Goal: Task Accomplishment & Management: Manage account settings

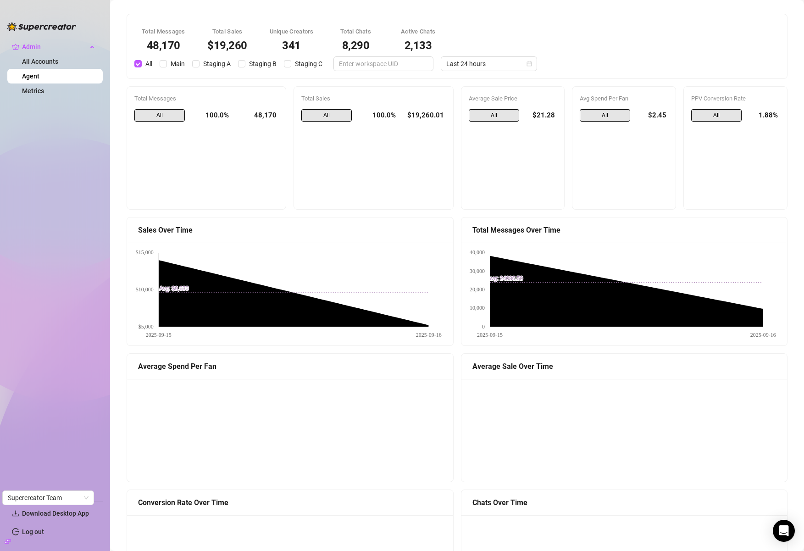
scroll to position [757, 0]
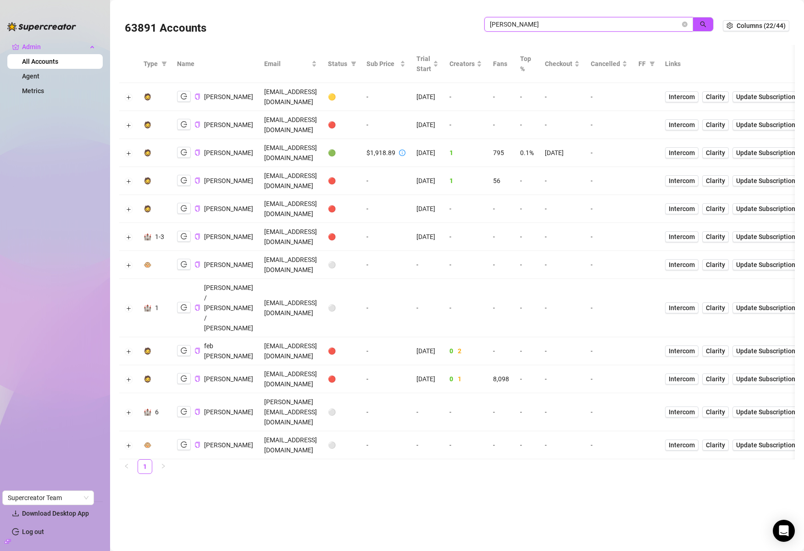
click at [534, 28] on input "ryan b" at bounding box center [585, 24] width 190 height 10
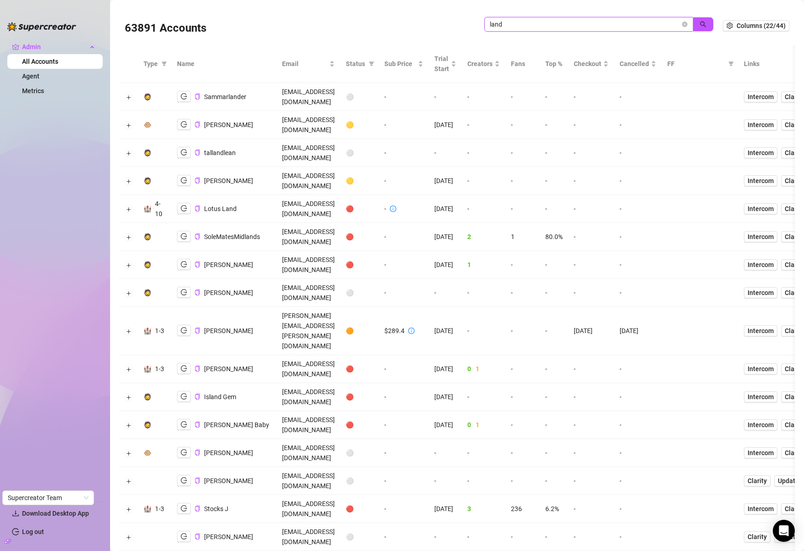
click at [531, 28] on input "land" at bounding box center [585, 24] width 190 height 10
type input "landr"
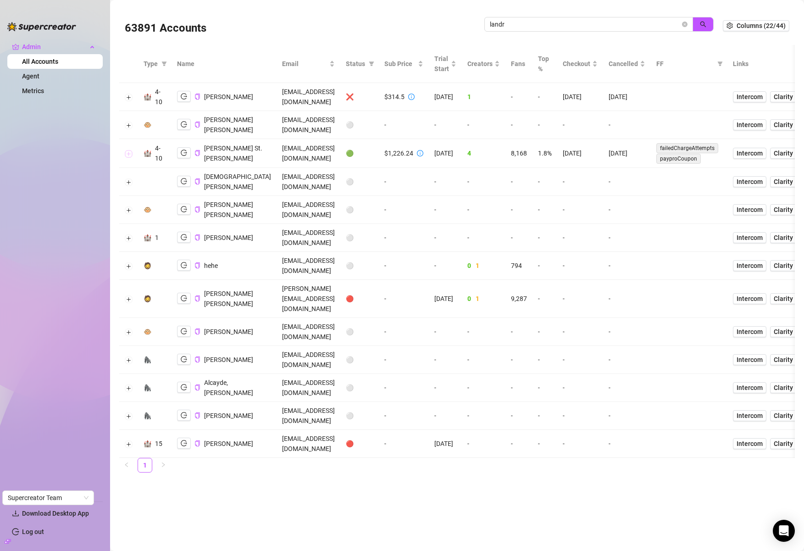
click at [127, 157] on button "Expand row" at bounding box center [128, 153] width 7 height 7
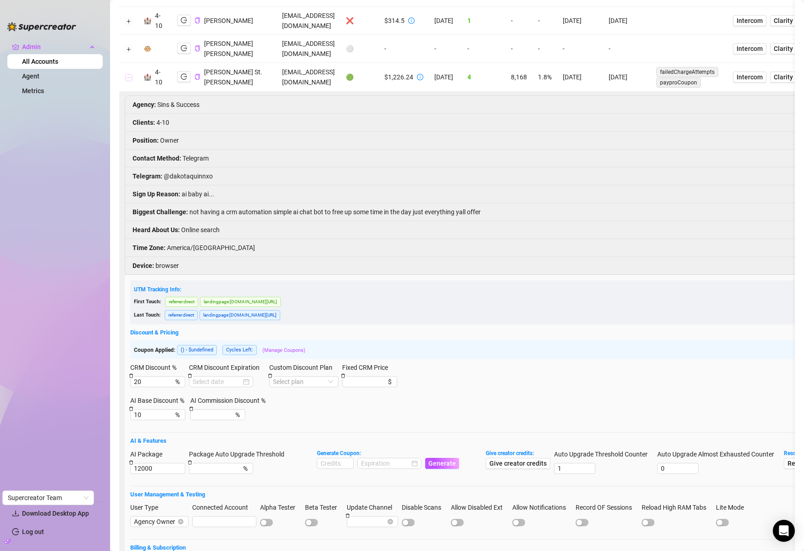
scroll to position [287, 0]
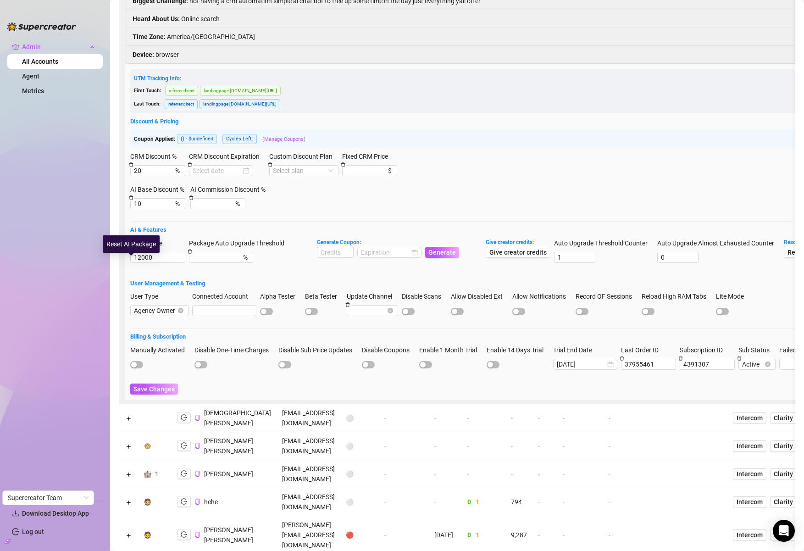
click at [132, 254] on icon "delete" at bounding box center [131, 251] width 5 height 5
click at [173, 392] on span "Save Changes" at bounding box center [153, 388] width 41 height 7
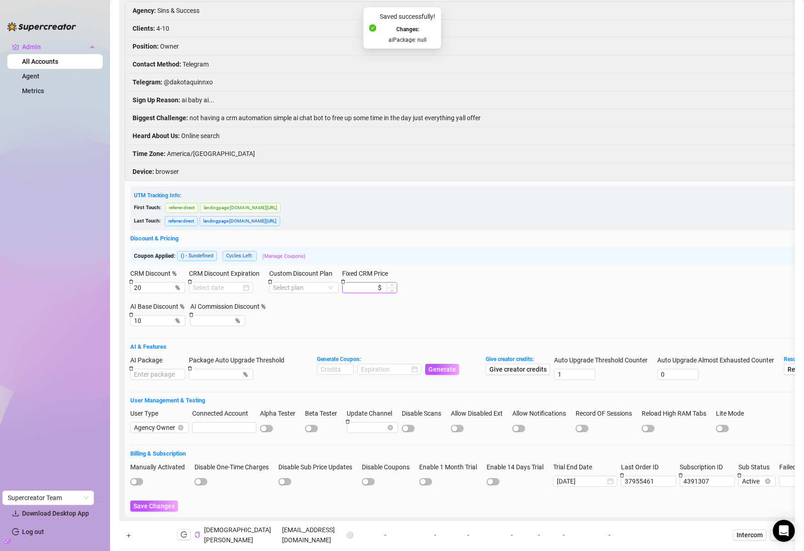
scroll to position [133, 0]
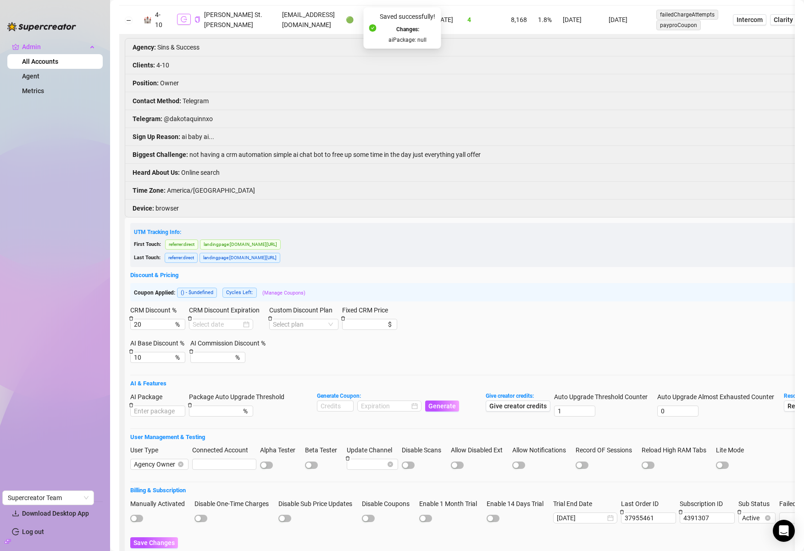
click at [187, 22] on icon "logout" at bounding box center [184, 19] width 6 height 6
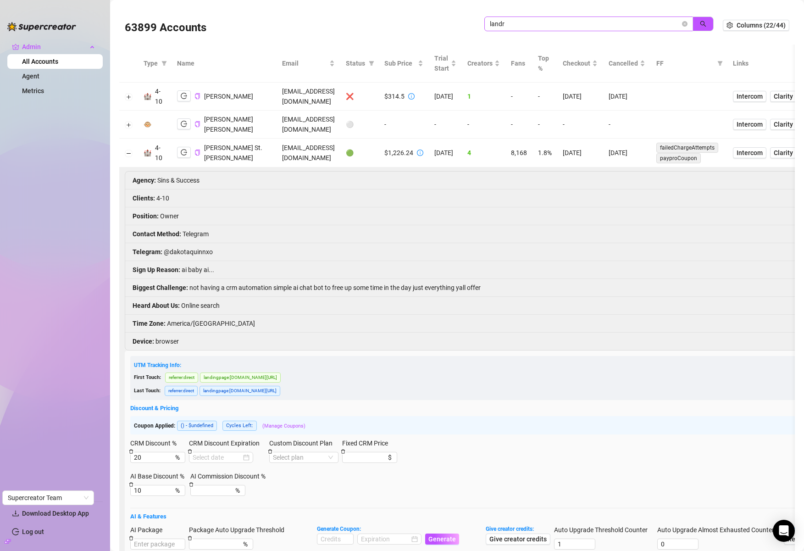
scroll to position [0, 0]
click at [566, 23] on input "landr" at bounding box center [585, 24] width 190 height 10
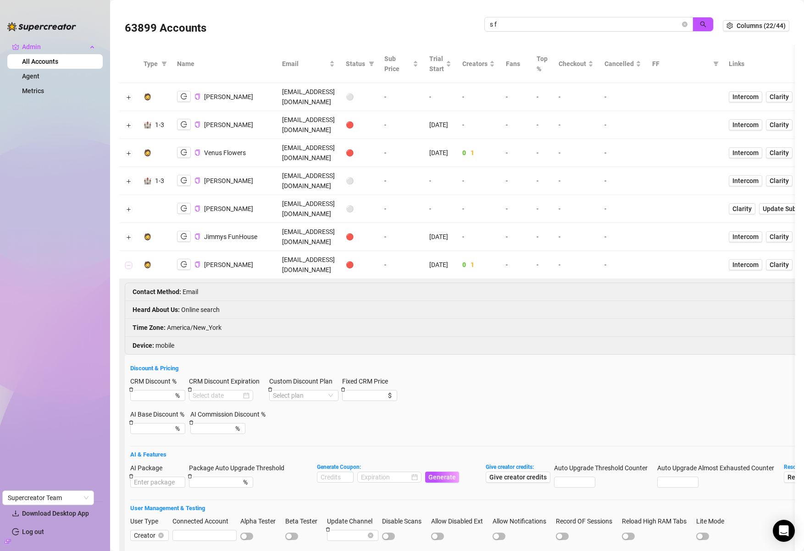
click at [127, 261] on button "Collapse row" at bounding box center [128, 264] width 7 height 7
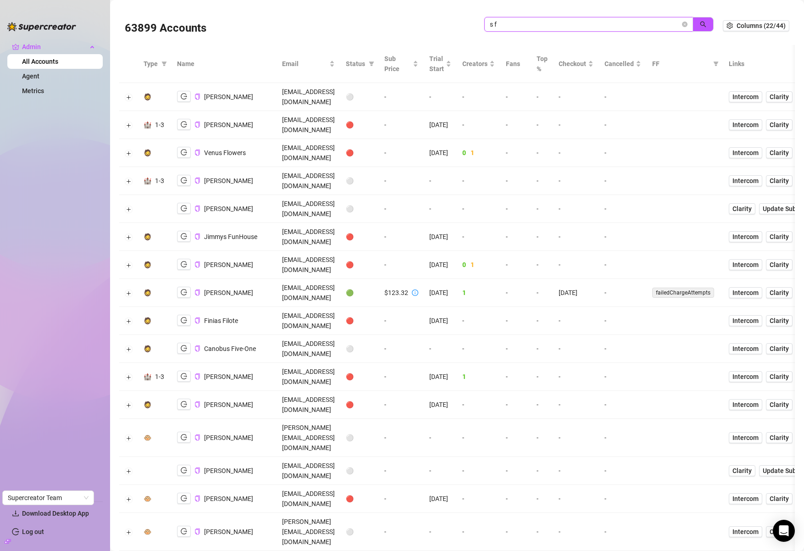
click at [545, 26] on input "s f" at bounding box center [585, 24] width 190 height 10
click at [544, 26] on input "s f" at bounding box center [585, 24] width 190 height 10
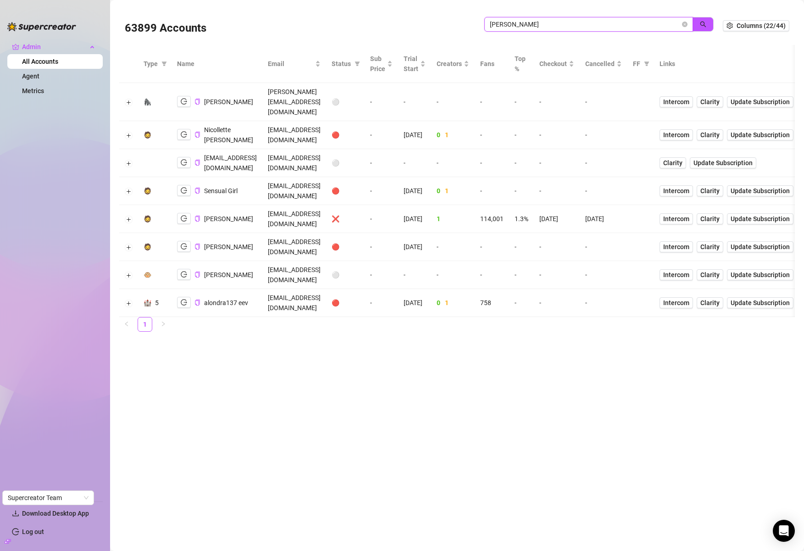
drag, startPoint x: 504, startPoint y: 23, endPoint x: 558, endPoint y: 83, distance: 80.5
click at [504, 23] on input "nicolle" at bounding box center [585, 24] width 190 height 10
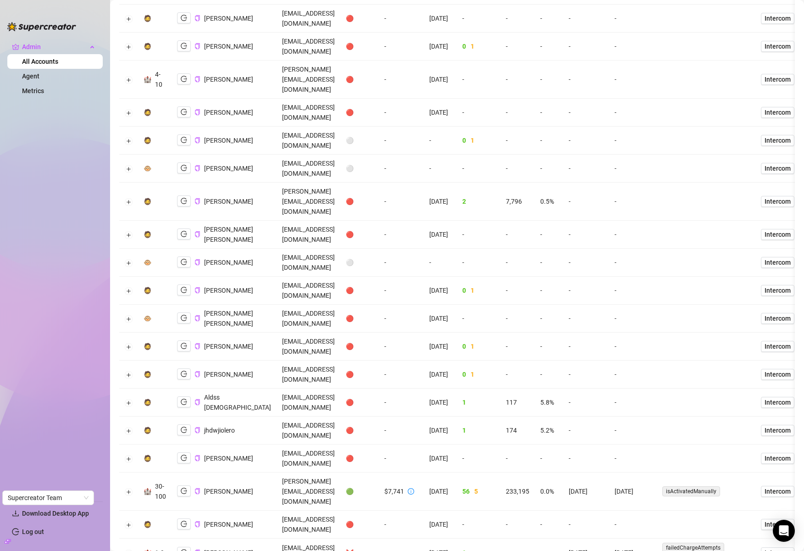
scroll to position [1612, 0]
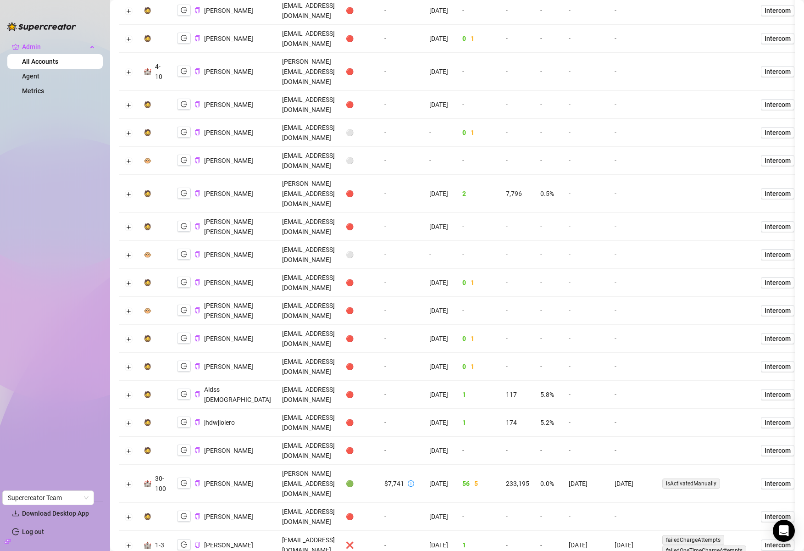
drag, startPoint x: 197, startPoint y: 386, endPoint x: 182, endPoint y: 388, distance: 14.7
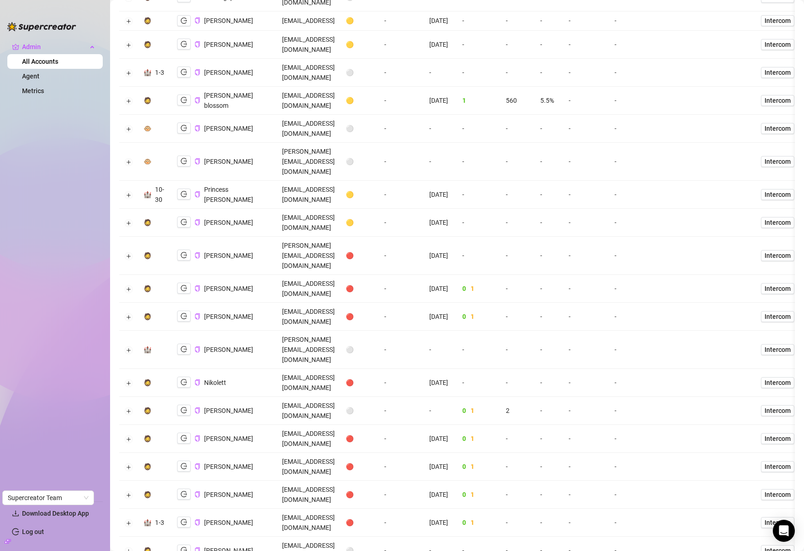
scroll to position [0, 0]
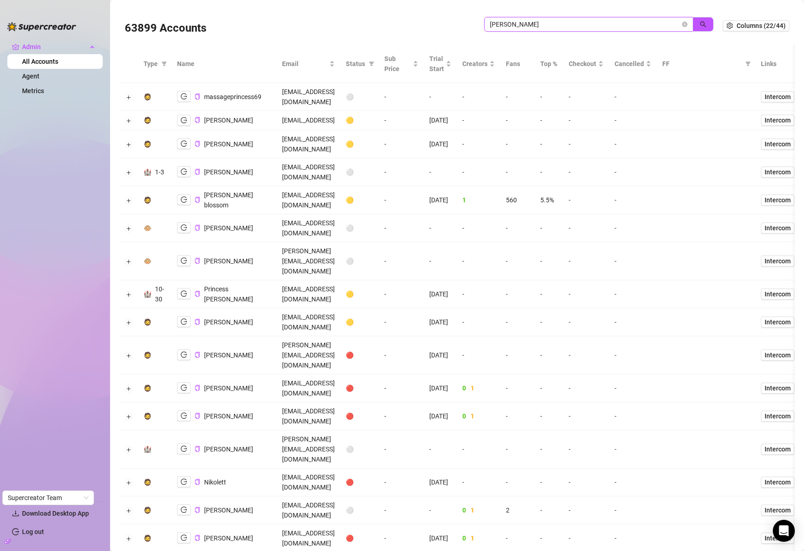
click at [563, 25] on input "nicole" at bounding box center [585, 24] width 190 height 10
type input "lola"
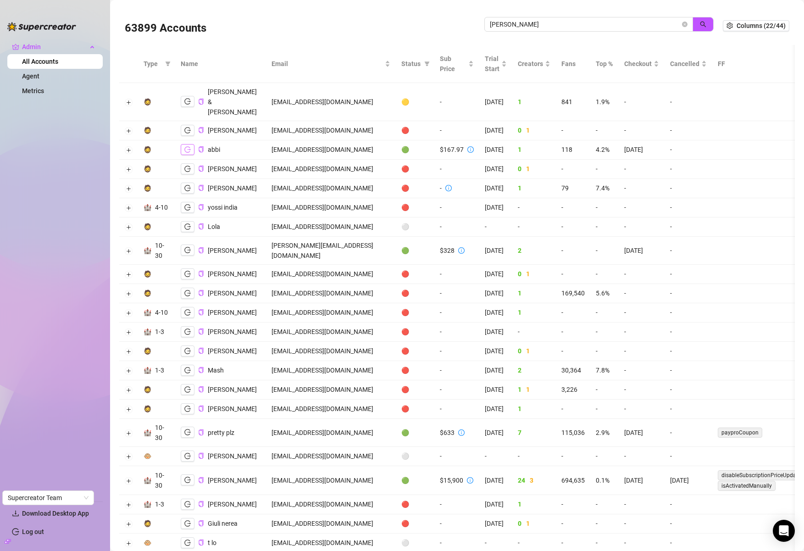
click at [192, 144] on button "button" at bounding box center [188, 149] width 14 height 11
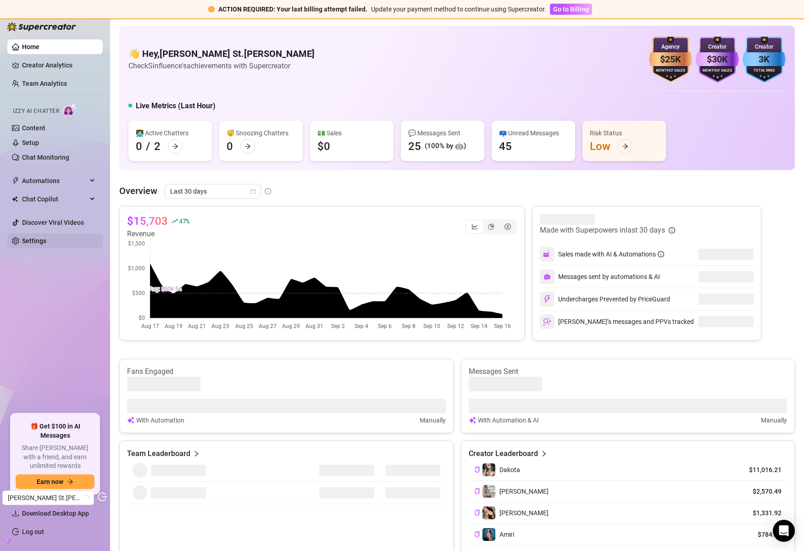
click at [38, 239] on link "Settings" at bounding box center [34, 240] width 24 height 7
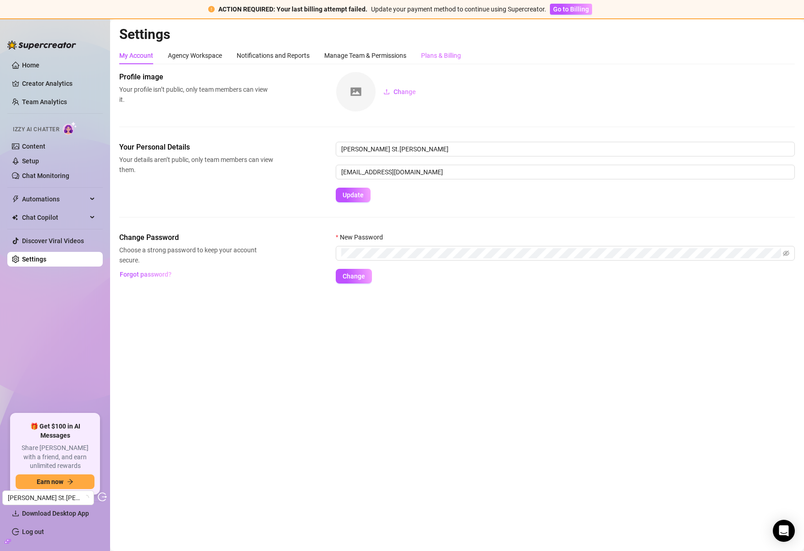
click at [454, 49] on div "Plans & Billing" at bounding box center [441, 55] width 40 height 17
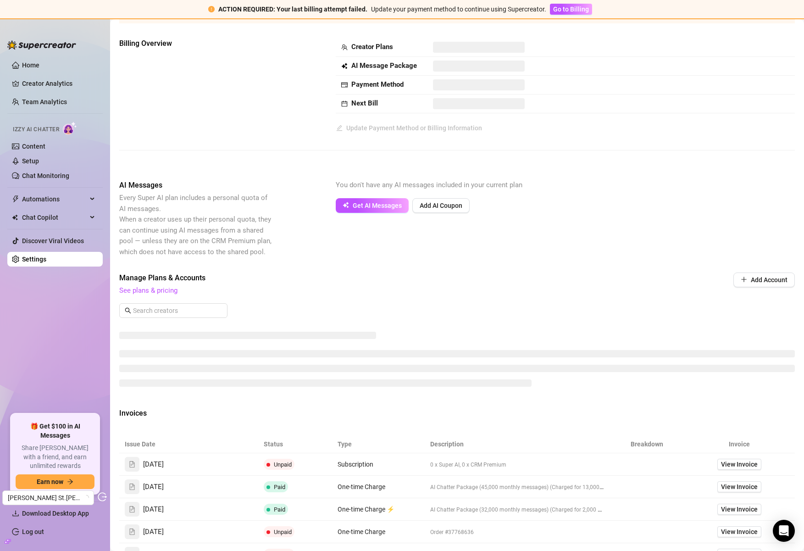
scroll to position [142, 0]
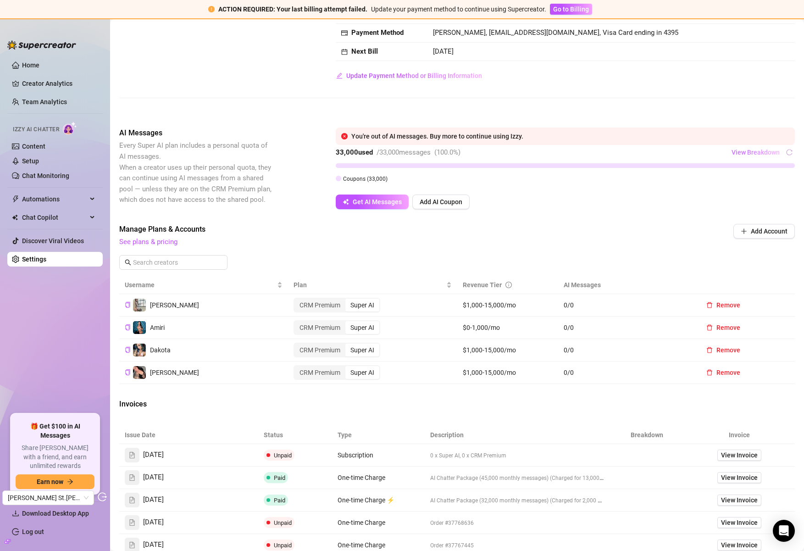
click at [761, 152] on span "View Breakdown" at bounding box center [755, 152] width 48 height 7
drag, startPoint x: 553, startPoint y: 230, endPoint x: 234, endPoint y: 260, distance: 320.5
click at [551, 229] on span "Manage Plans & Accounts" at bounding box center [394, 229] width 551 height 11
click at [149, 242] on link "See plans & pricing" at bounding box center [148, 241] width 58 height 8
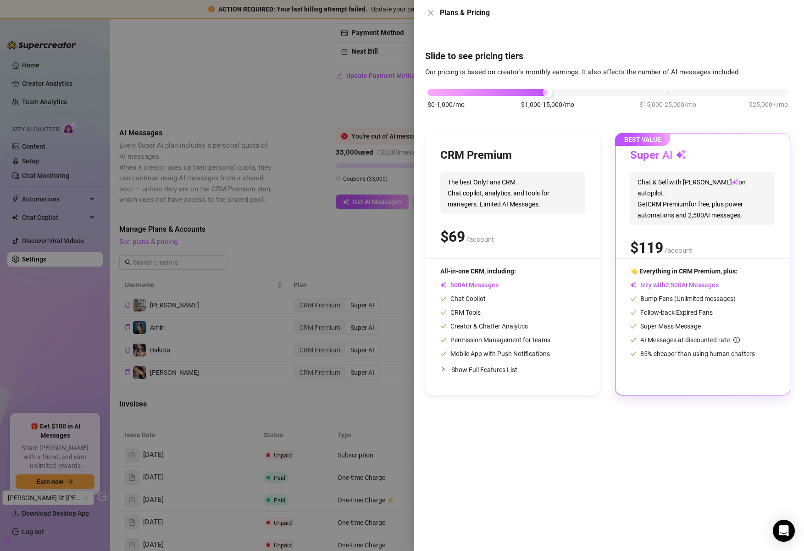
click at [282, 258] on div at bounding box center [402, 275] width 804 height 551
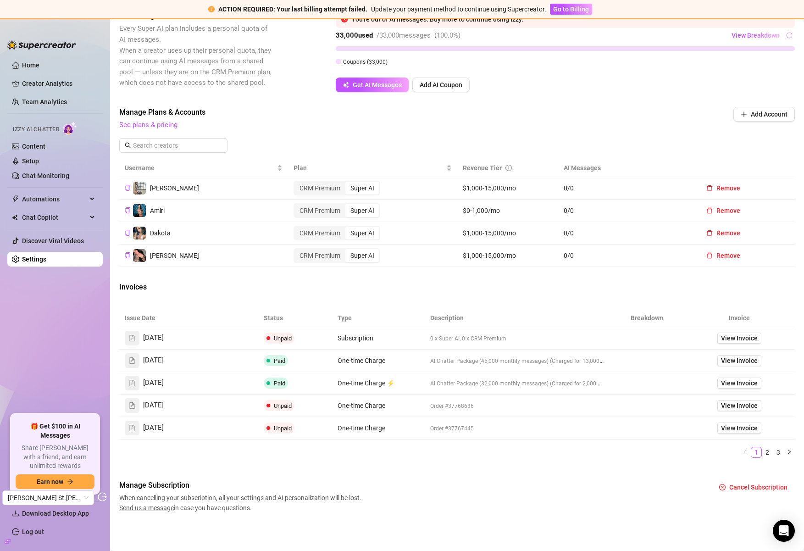
scroll to position [259, 0]
click at [730, 336] on span "View Invoice" at bounding box center [739, 337] width 37 height 10
click at [763, 450] on link "2" at bounding box center [767, 452] width 10 height 10
click at [773, 448] on link "3" at bounding box center [778, 452] width 10 height 10
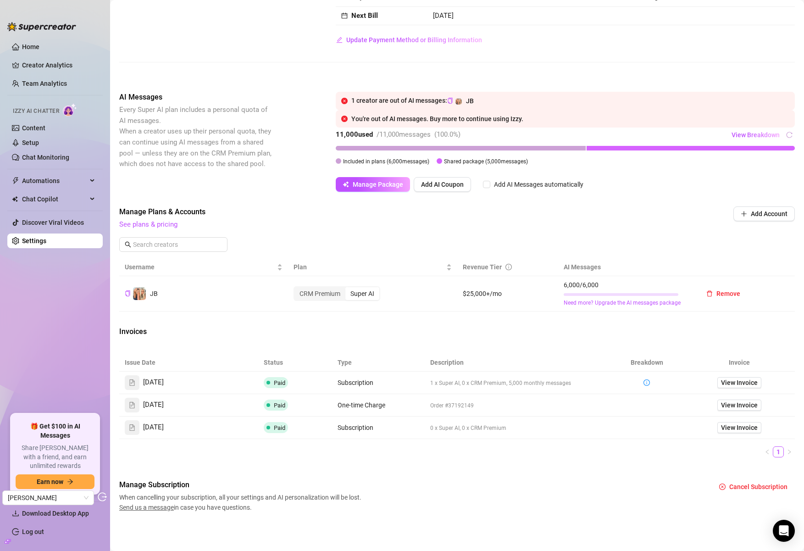
scroll to position [101, 0]
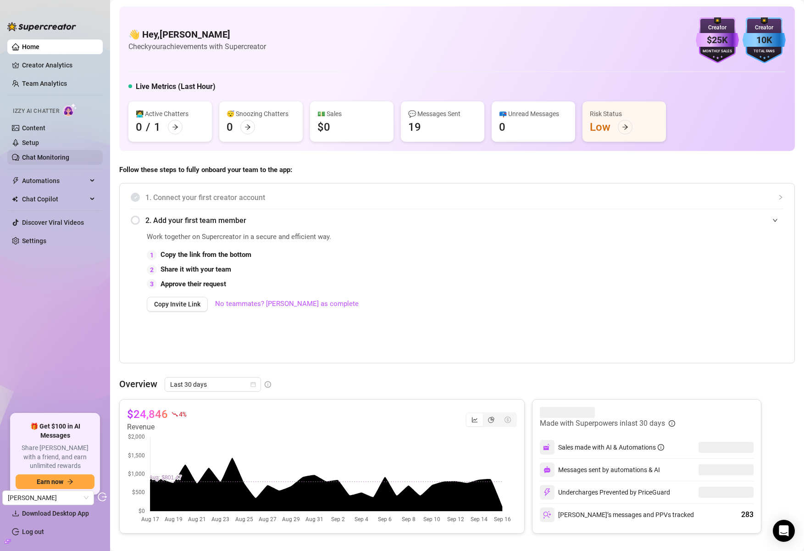
click at [45, 154] on link "Chat Monitoring" at bounding box center [45, 157] width 47 height 7
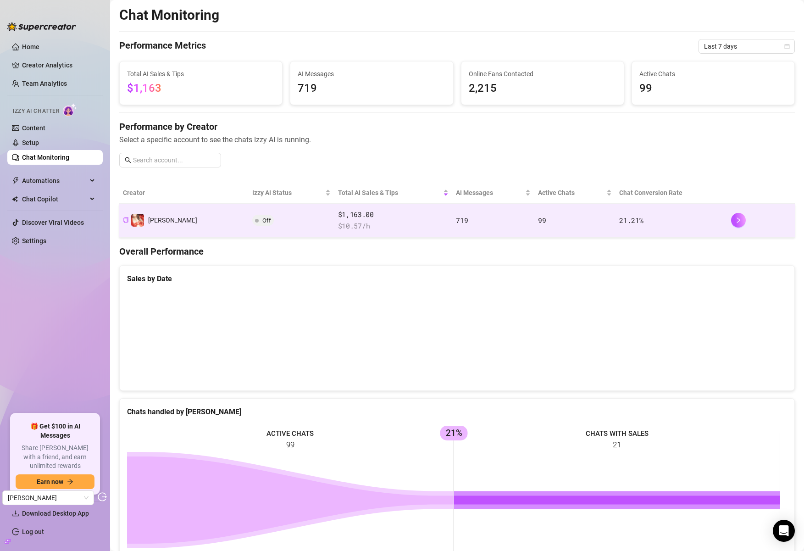
click at [471, 227] on td "719" at bounding box center [493, 221] width 82 height 34
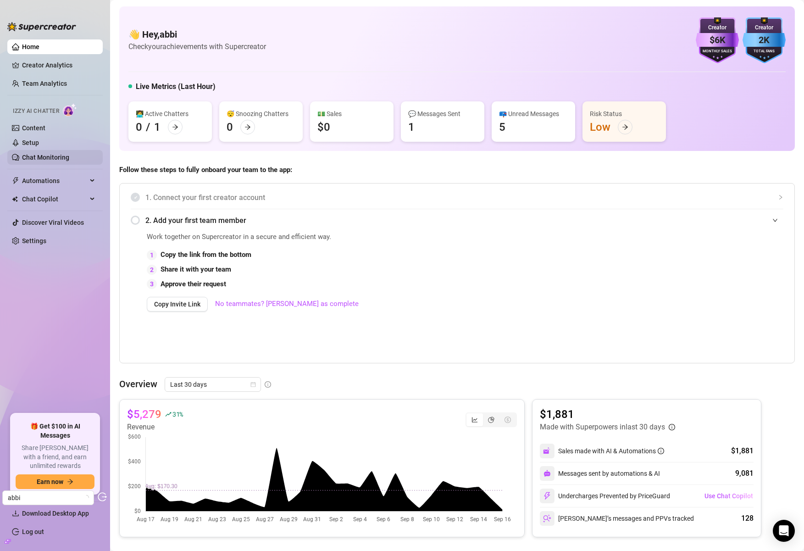
click at [54, 154] on link "Chat Monitoring" at bounding box center [45, 157] width 47 height 7
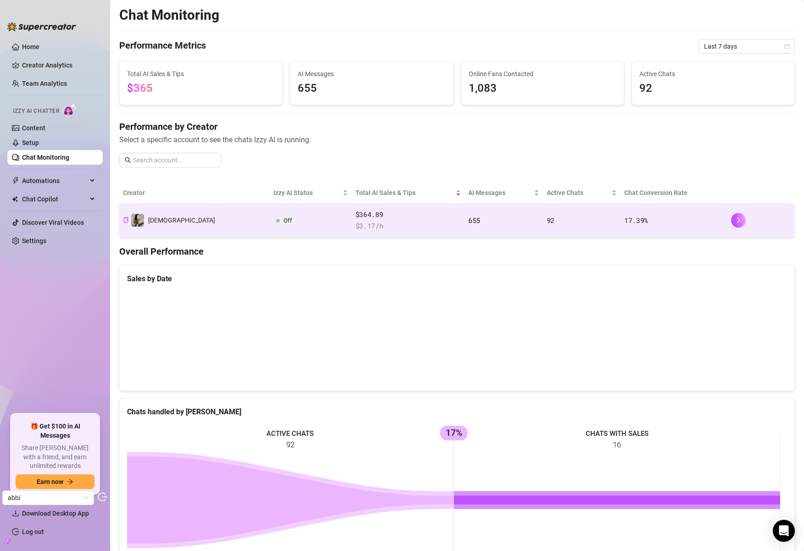
click at [285, 225] on td "Off" at bounding box center [311, 221] width 82 height 34
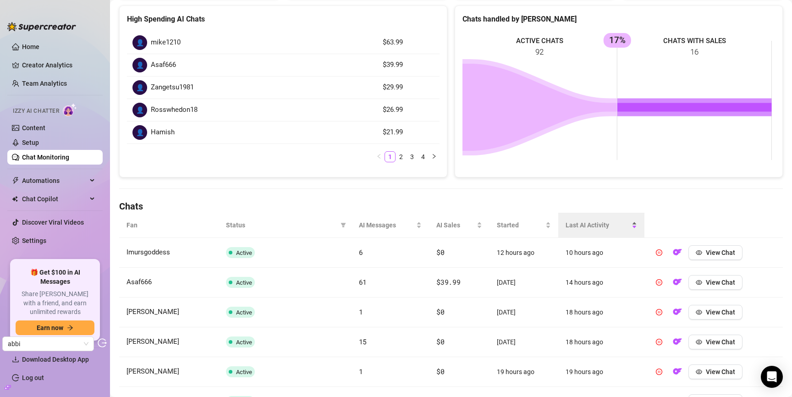
scroll to position [129, 0]
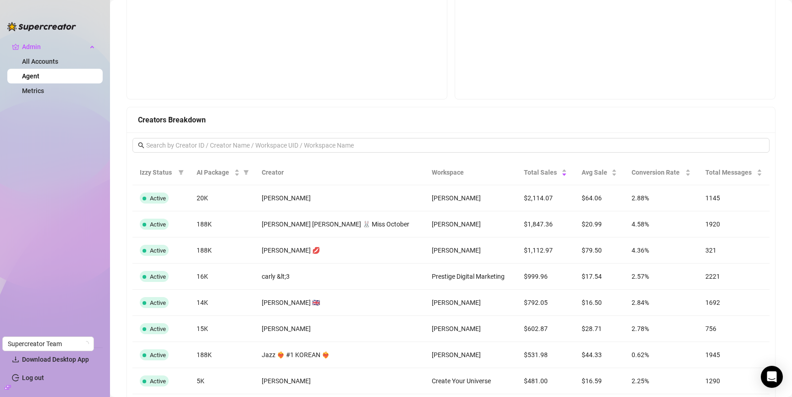
scroll to position [866, 0]
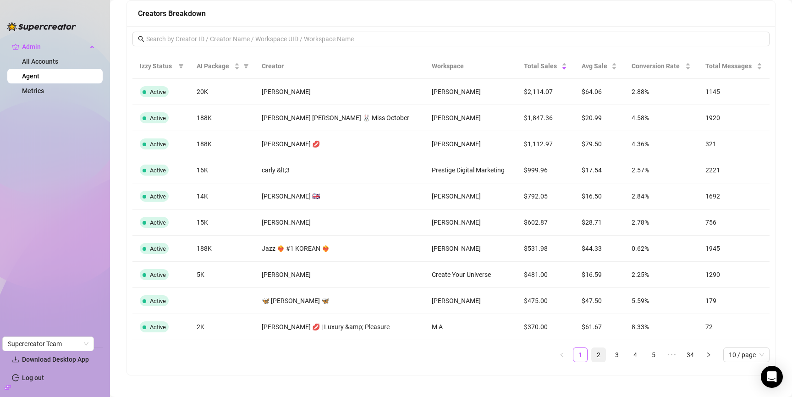
click at [592, 356] on link "2" at bounding box center [599, 355] width 14 height 14
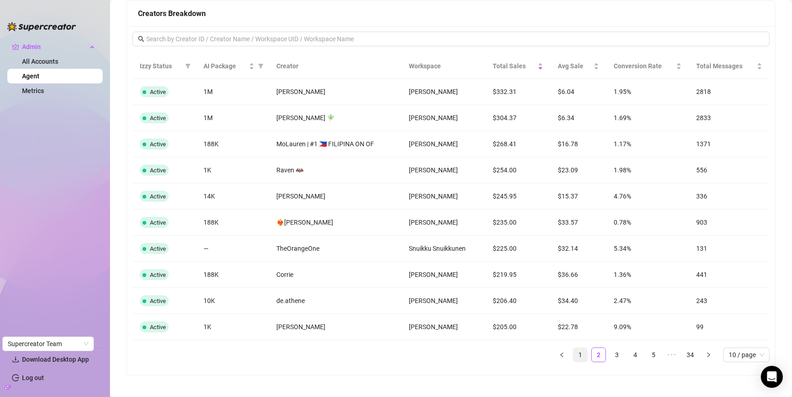
click at [573, 355] on link "1" at bounding box center [580, 355] width 14 height 14
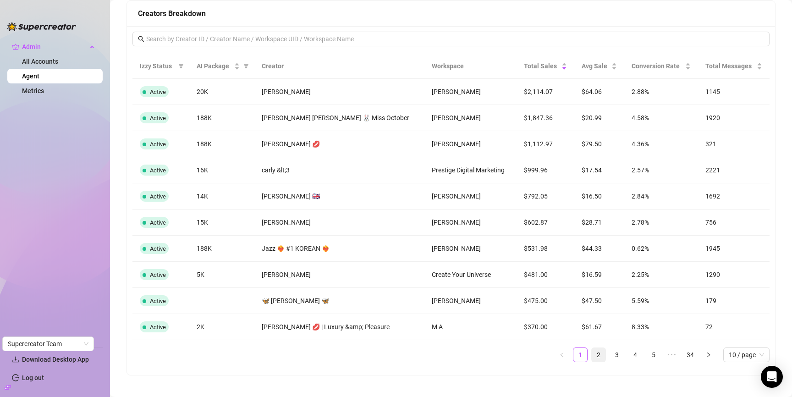
click at [592, 356] on link "2" at bounding box center [599, 355] width 14 height 14
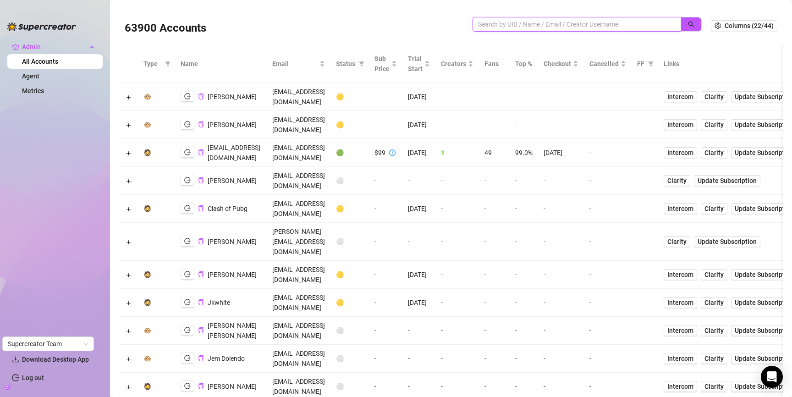
click at [556, 22] on input "search" at bounding box center [573, 24] width 190 height 10
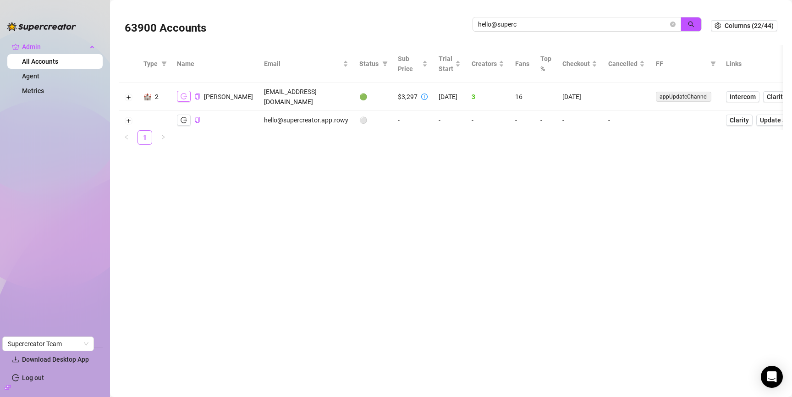
click at [185, 91] on button "button" at bounding box center [184, 96] width 14 height 11
click at [520, 22] on input "hello@superc" at bounding box center [573, 24] width 190 height 10
paste input "mianins7"
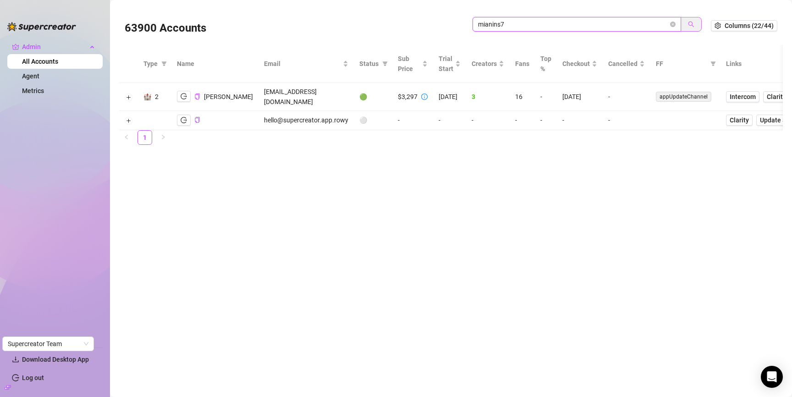
click at [696, 23] on button "button" at bounding box center [691, 24] width 21 height 15
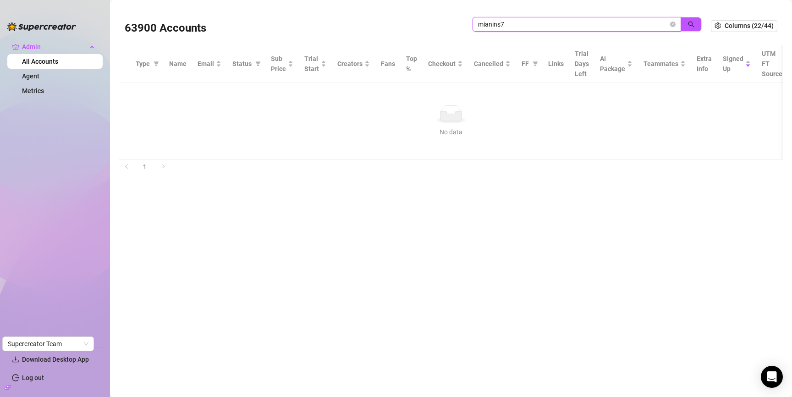
type input "mianins7"
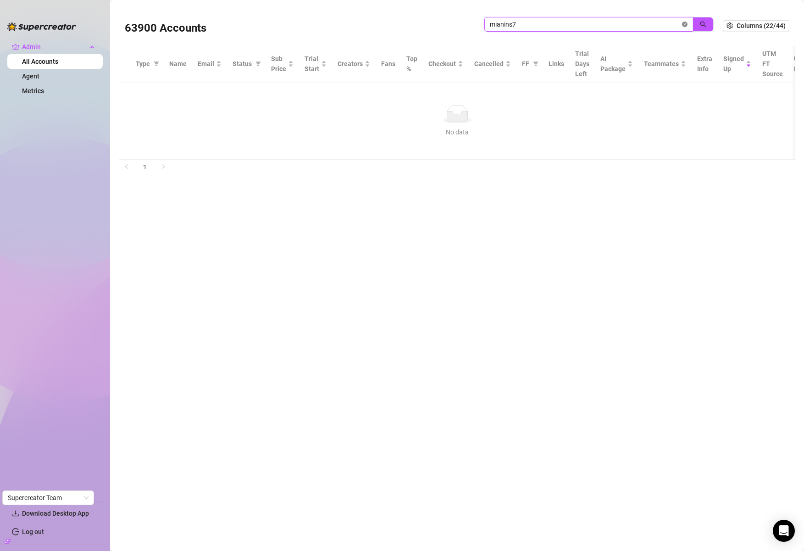
click at [686, 23] on icon "close-circle" at bounding box center [685, 25] width 6 height 6
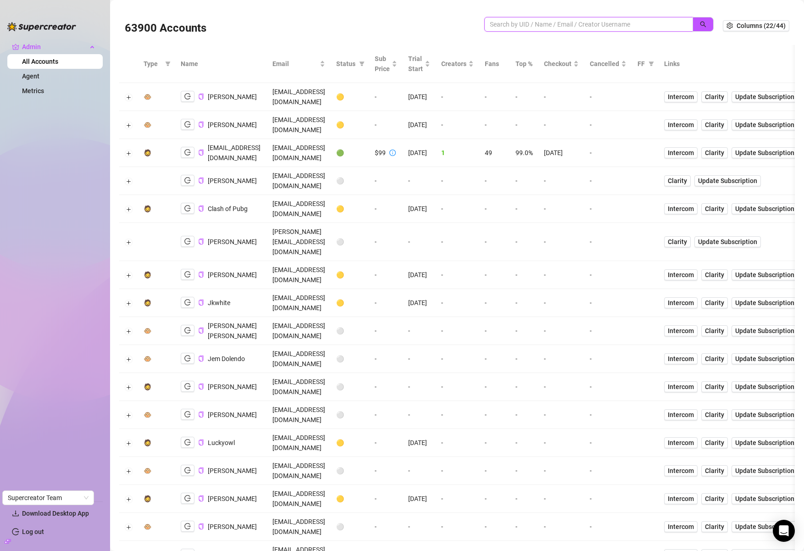
click at [550, 26] on input "search" at bounding box center [585, 24] width 190 height 10
type input "landry"
click at [692, 26] on button "button" at bounding box center [702, 24] width 21 height 15
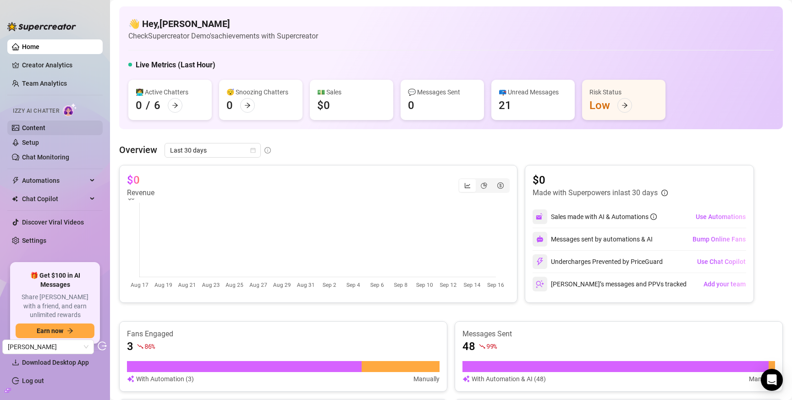
click at [40, 127] on link "Content" at bounding box center [33, 127] width 23 height 7
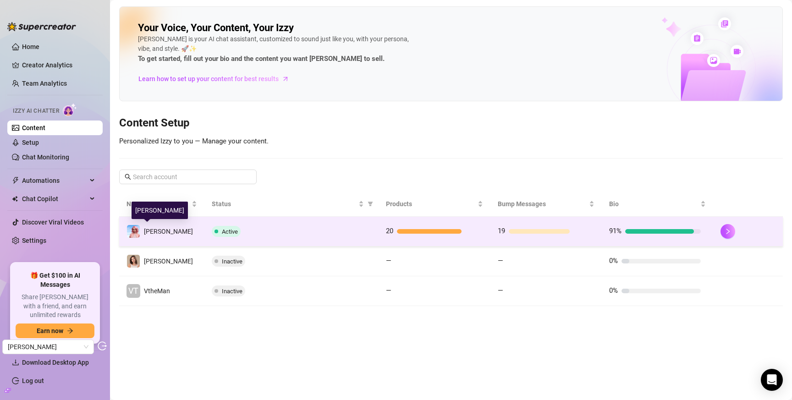
click at [157, 232] on span "[PERSON_NAME]" at bounding box center [168, 231] width 49 height 7
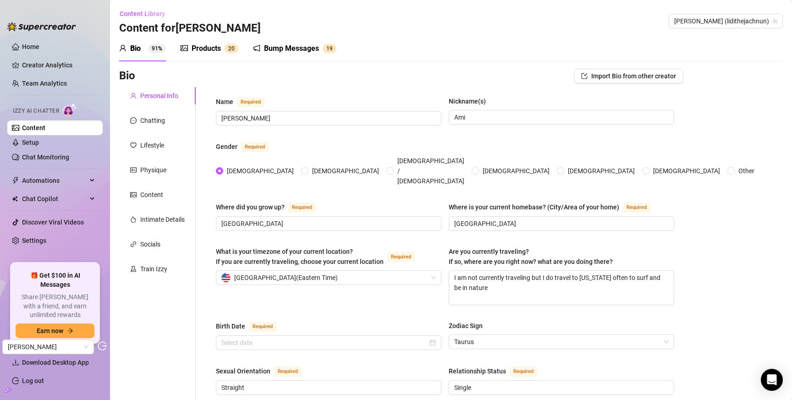
radio input "true"
type input "May 18th, 1999"
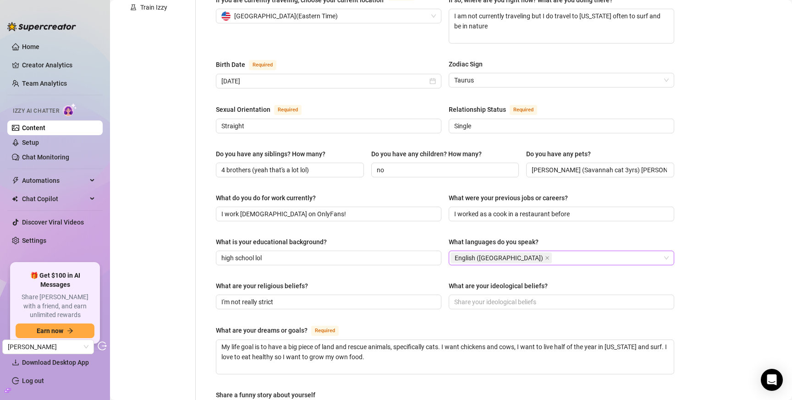
click at [517, 252] on div "English (US)" at bounding box center [557, 258] width 212 height 13
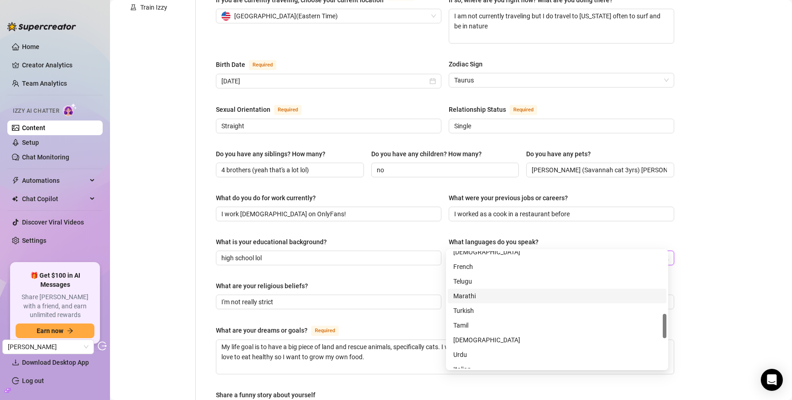
scroll to position [255, 0]
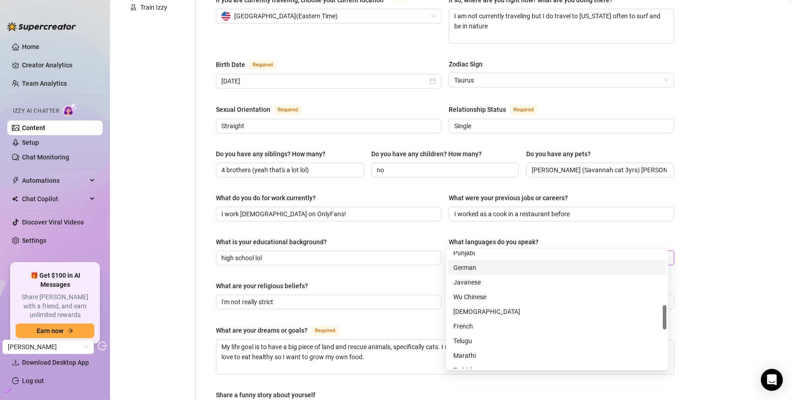
click at [476, 270] on div "German" at bounding box center [557, 268] width 208 height 10
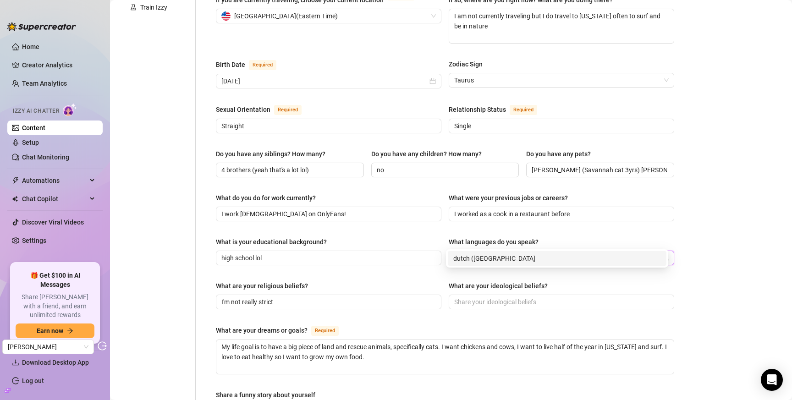
type input "dutch (belgium)"
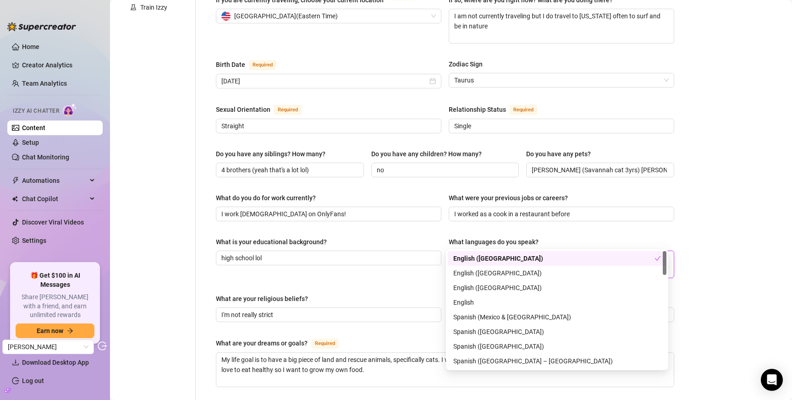
click at [711, 258] on div "Bio Import Bio from other creator Personal Info Chatting Lifestyle Physique Con…" at bounding box center [451, 228] width 664 height 843
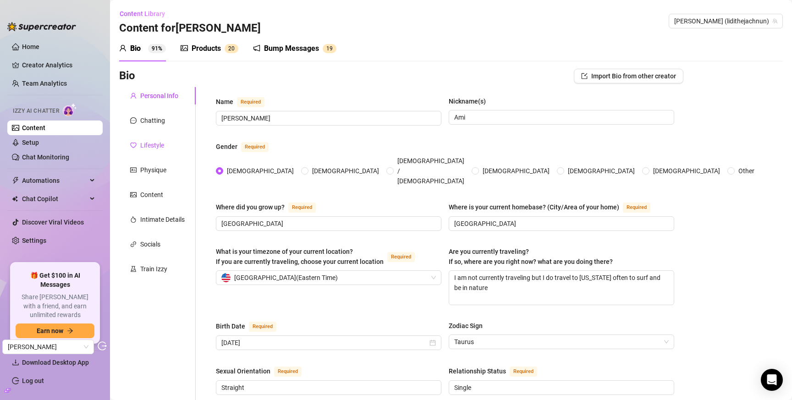
click at [150, 143] on div "Lifestyle" at bounding box center [152, 145] width 24 height 10
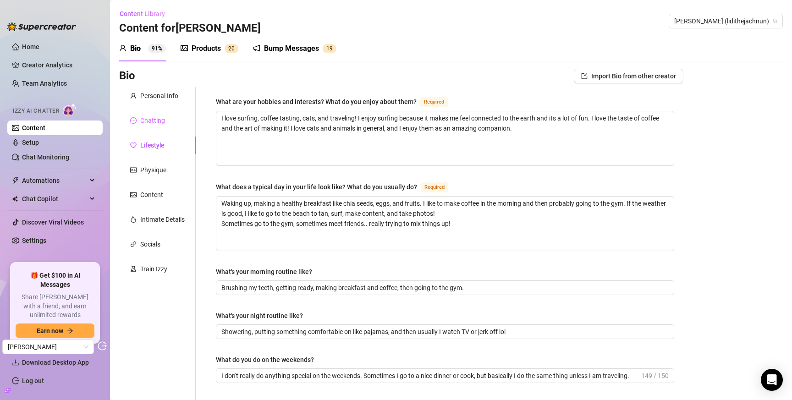
click at [156, 126] on div "Chatting" at bounding box center [157, 120] width 77 height 17
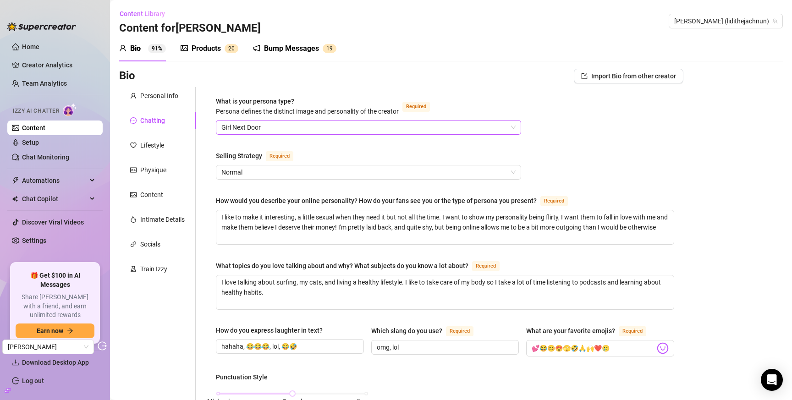
click at [273, 129] on span "Girl Next Door" at bounding box center [368, 128] width 294 height 14
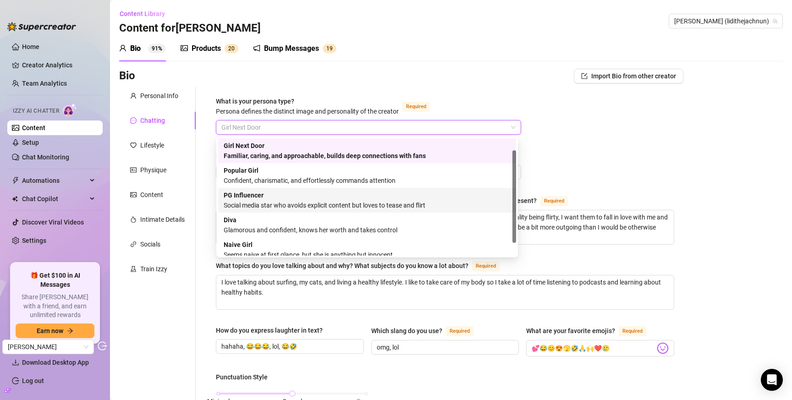
scroll to position [31, 0]
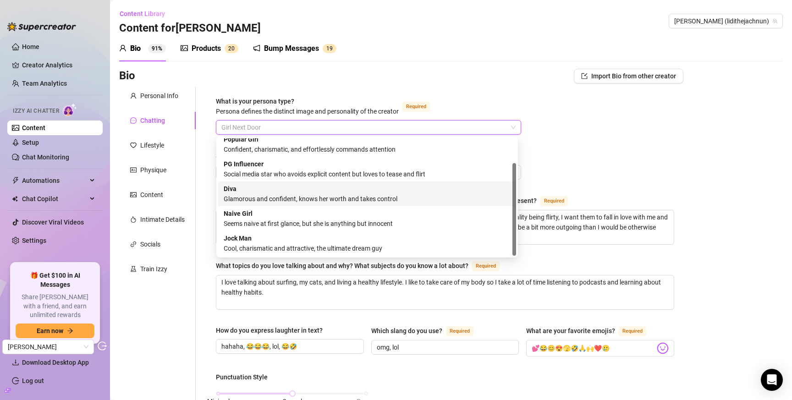
click at [266, 193] on div "Diva Glamorous and confident, knows her worth and takes control" at bounding box center [367, 194] width 287 height 20
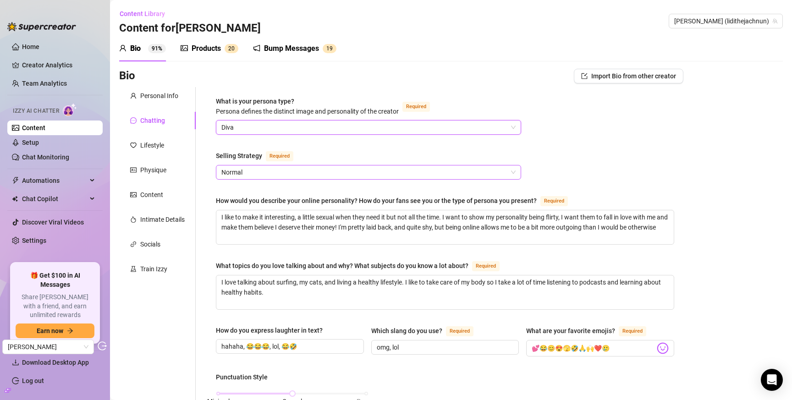
click at [358, 177] on span "Normal" at bounding box center [368, 172] width 294 height 14
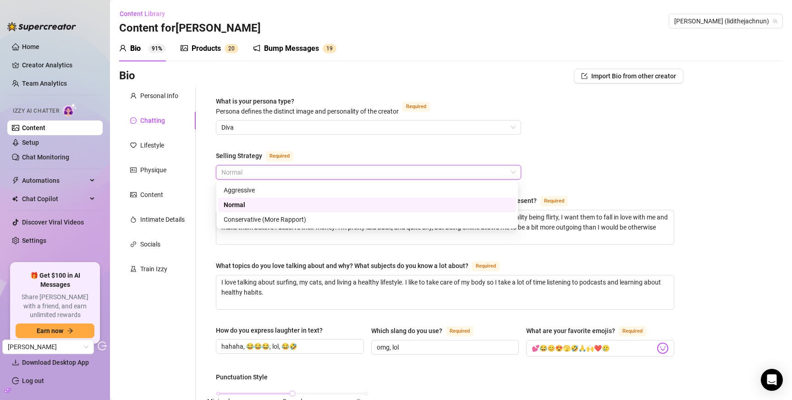
click at [364, 167] on span "Normal" at bounding box center [368, 172] width 294 height 14
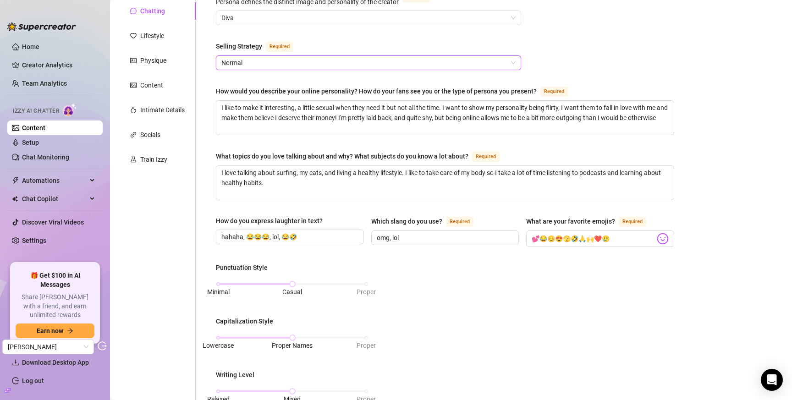
scroll to position [151, 0]
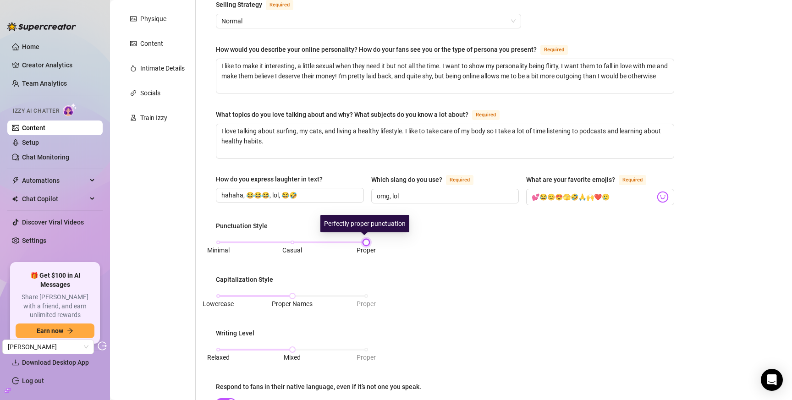
drag, startPoint x: 292, startPoint y: 236, endPoint x: 370, endPoint y: 237, distance: 77.9
click at [370, 237] on div "Punctuation Style Minimal Casual Proper Capitalization Style Lowercase Proper N…" at bounding box center [445, 330] width 458 height 218
click at [363, 293] on div "Lowercase Proper Names Proper" at bounding box center [292, 296] width 148 height 6
drag, startPoint x: 293, startPoint y: 293, endPoint x: 292, endPoint y: 285, distance: 8.7
click at [293, 293] on div "Lowercase Proper Names Proper" at bounding box center [292, 296] width 148 height 6
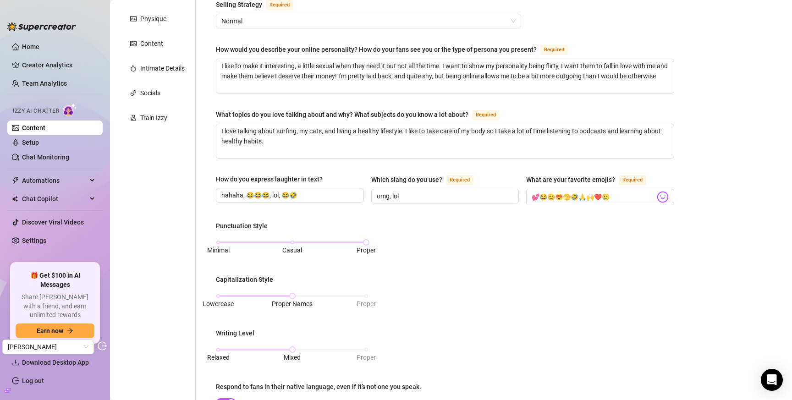
click at [290, 235] on div "Minimal Casual Proper" at bounding box center [292, 247] width 153 height 24
click at [291, 240] on div "Minimal Casual Proper" at bounding box center [292, 243] width 148 height 6
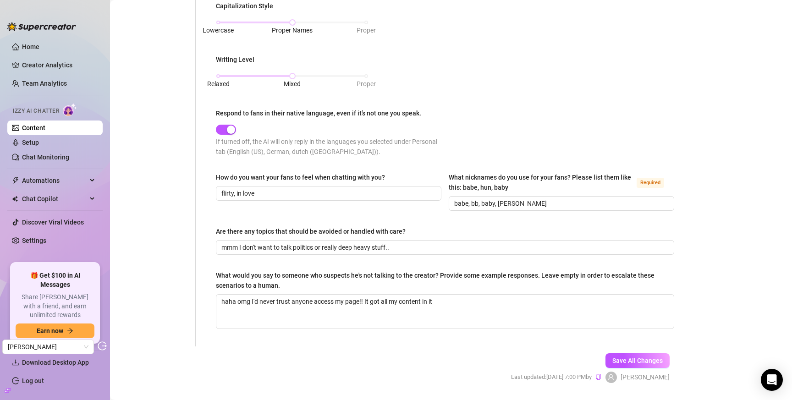
scroll to position [415, 0]
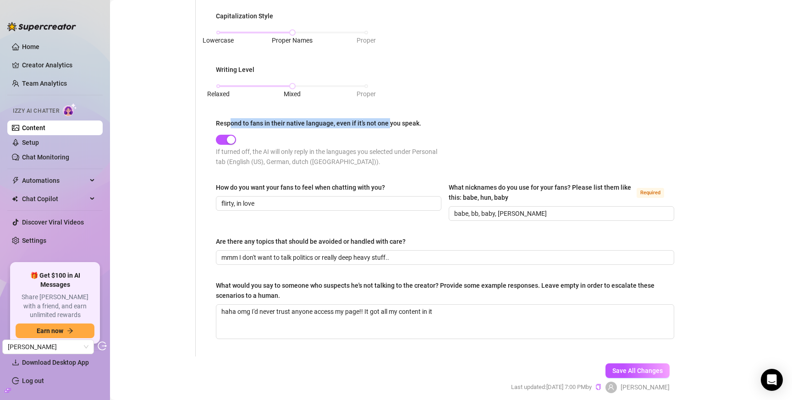
drag, startPoint x: 239, startPoint y: 121, endPoint x: 389, endPoint y: 122, distance: 149.4
click at [389, 122] on div "Respond to fans in their native language, even if it’s not one you speak." at bounding box center [318, 123] width 205 height 10
click at [381, 121] on div "Respond to fans in their native language, even if it’s not one you speak." at bounding box center [318, 123] width 205 height 10
click at [236, 135] on button "Respond to fans in their native language, even if it’s not one you speak." at bounding box center [226, 140] width 20 height 10
click at [225, 139] on span "button" at bounding box center [226, 140] width 20 height 10
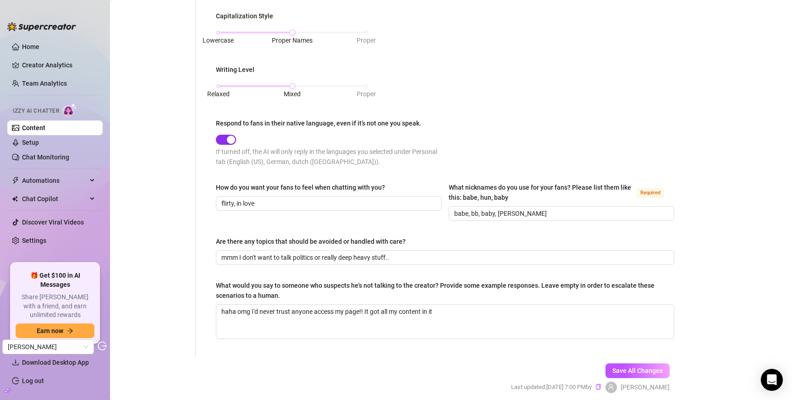
click at [218, 139] on span "button" at bounding box center [226, 140] width 20 height 10
click at [221, 138] on span "button" at bounding box center [226, 140] width 20 height 10
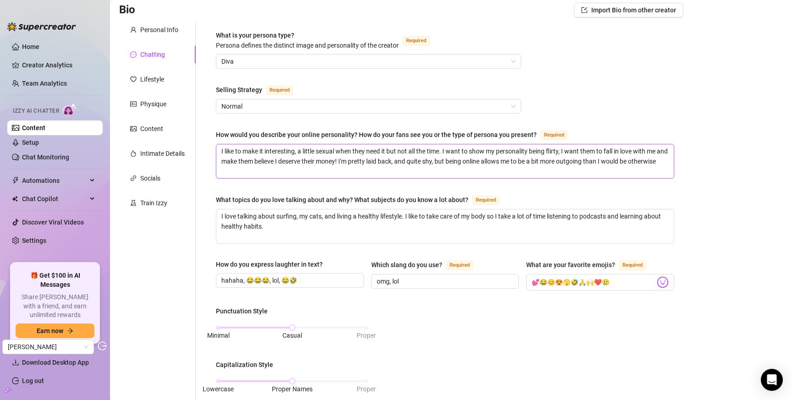
scroll to position [0, 0]
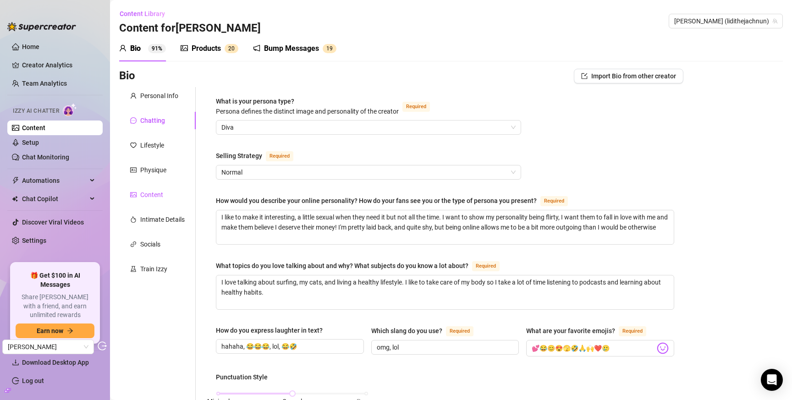
click at [157, 192] on div "Content" at bounding box center [151, 195] width 23 height 10
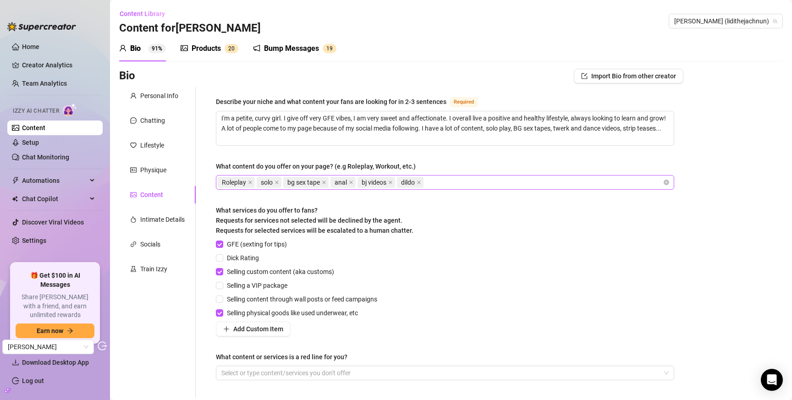
click at [459, 182] on div "Roleplay solo bg sex tape anal bj videos dildo" at bounding box center [440, 182] width 445 height 13
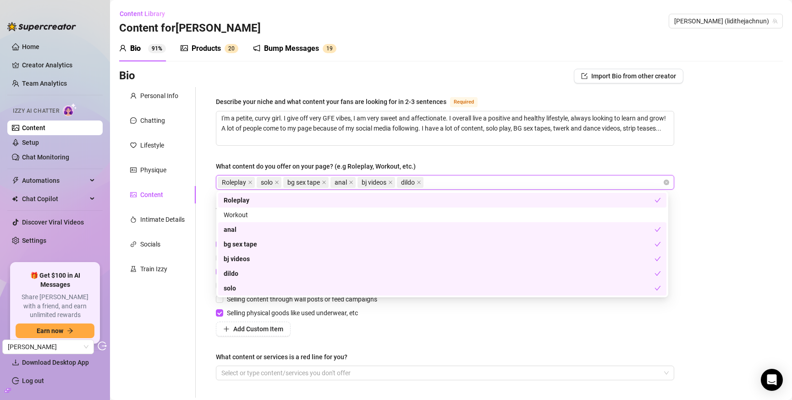
click at [731, 221] on div "Bio Import Bio from other creator Personal Info Chatting Lifestyle Physique Con…" at bounding box center [451, 260] width 664 height 382
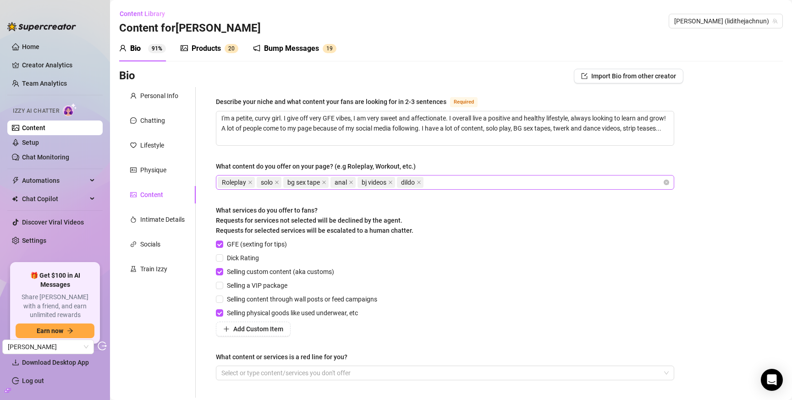
click at [459, 182] on div "Roleplay solo bg sex tape anal bj videos dildo" at bounding box center [440, 182] width 445 height 13
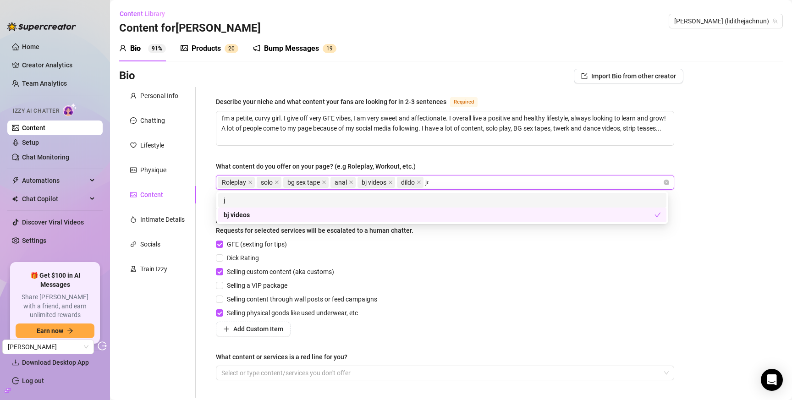
type input "joi"
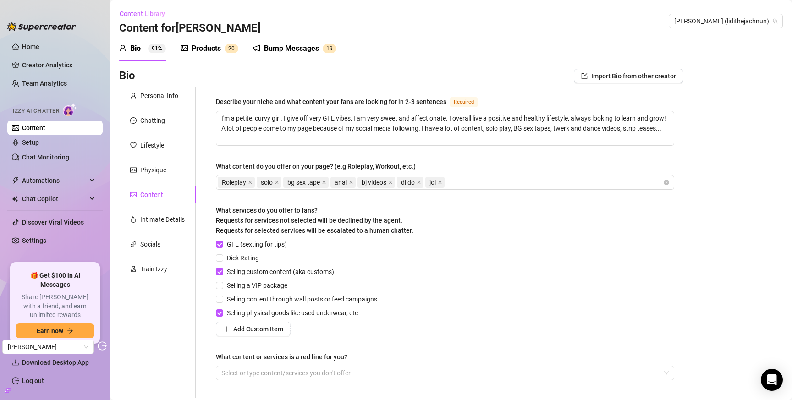
click at [746, 246] on div "Bio Import Bio from other creator Personal Info Chatting Lifestyle Physique Con…" at bounding box center [451, 260] width 664 height 382
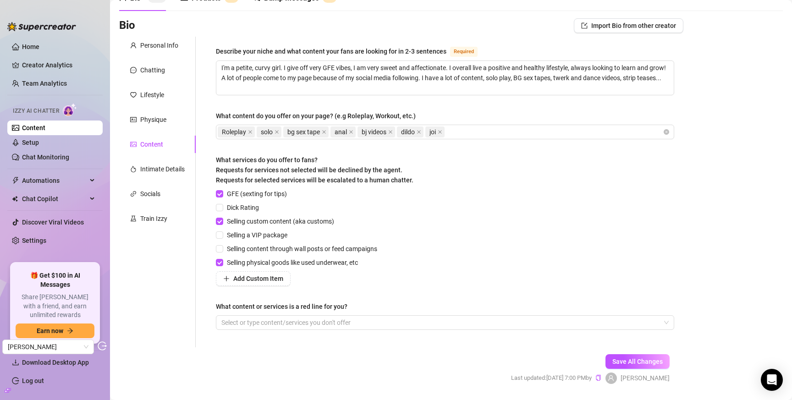
scroll to position [77, 0]
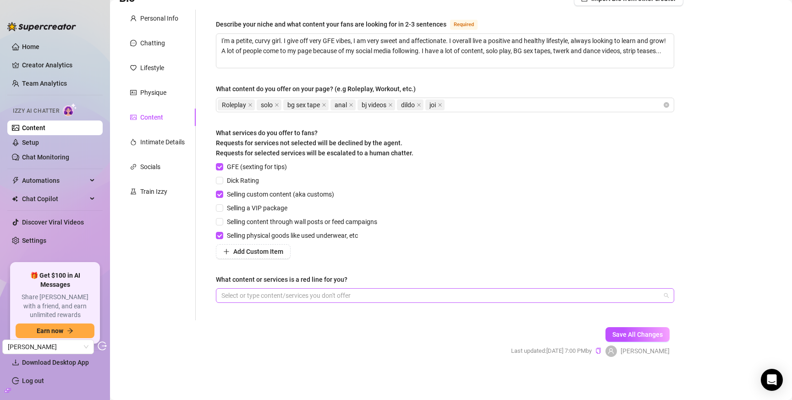
click at [246, 298] on div at bounding box center [440, 295] width 445 height 13
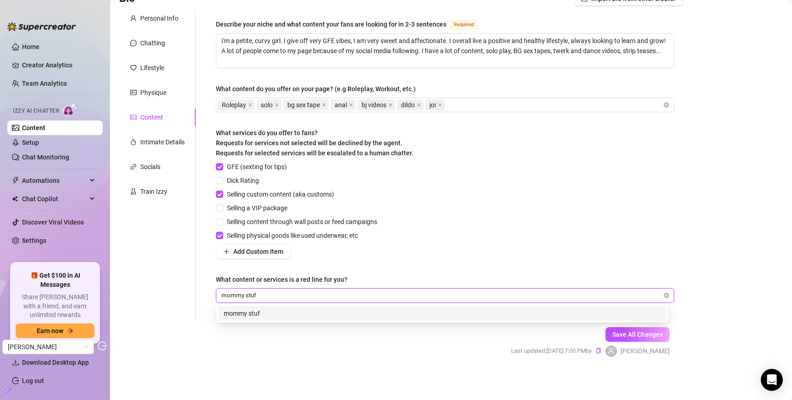
type input "mommy stuff"
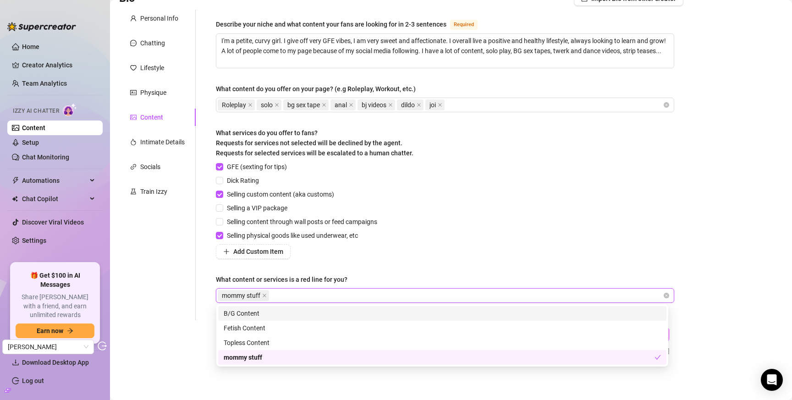
click at [264, 295] on icon "close" at bounding box center [265, 296] width 4 height 4
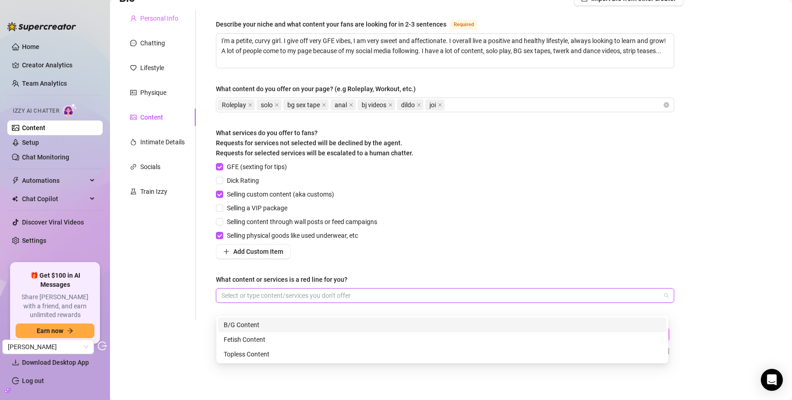
scroll to position [0, 0]
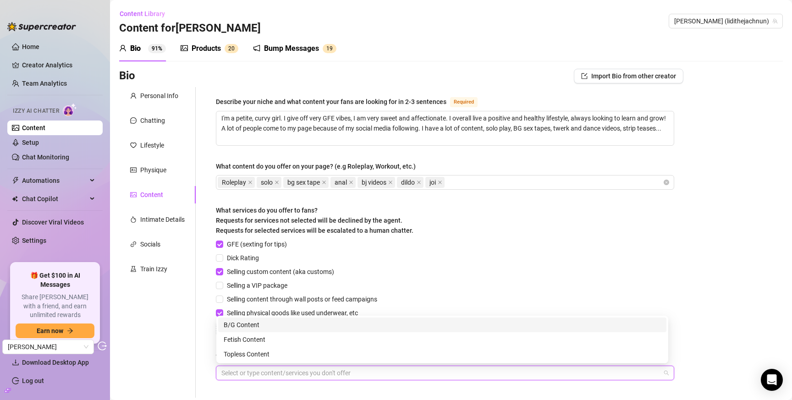
click at [210, 48] on div "Products" at bounding box center [206, 48] width 29 height 11
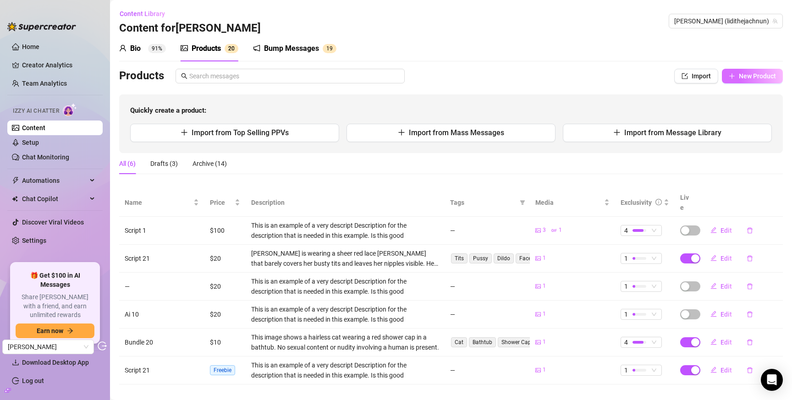
click at [739, 75] on span "New Product" at bounding box center [757, 75] width 37 height 7
type textarea "Type your message here..."
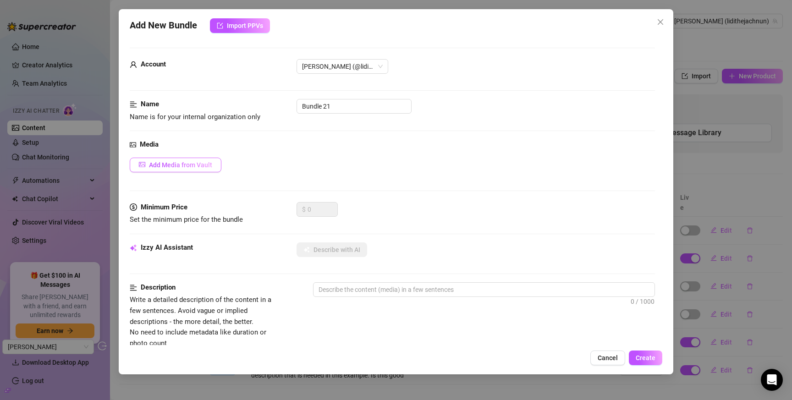
click at [181, 168] on span "Add Media from Vault" at bounding box center [180, 164] width 63 height 7
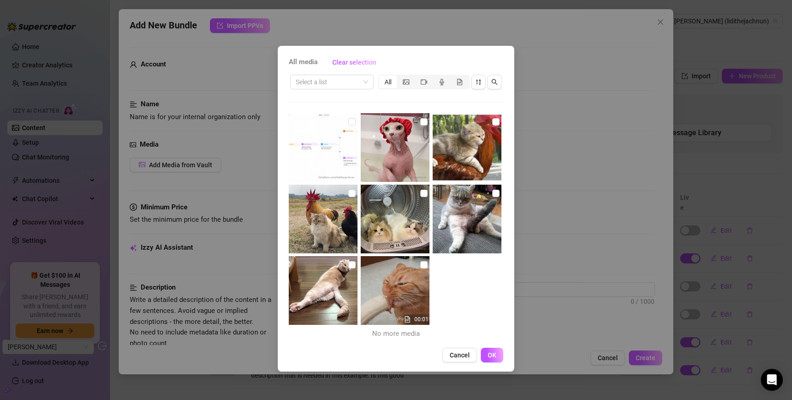
drag, startPoint x: 349, startPoint y: 193, endPoint x: 353, endPoint y: 201, distance: 9.8
click at [349, 193] on input "checkbox" at bounding box center [351, 193] width 7 height 7
checkbox input "true"
click at [494, 357] on span "OK" at bounding box center [492, 355] width 9 height 7
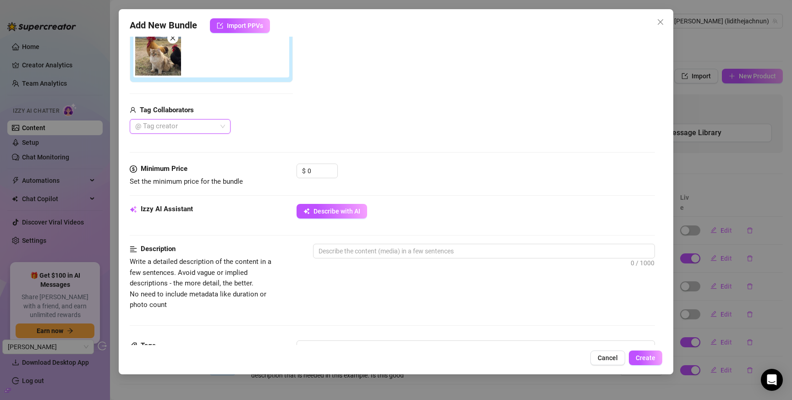
scroll to position [175, 0]
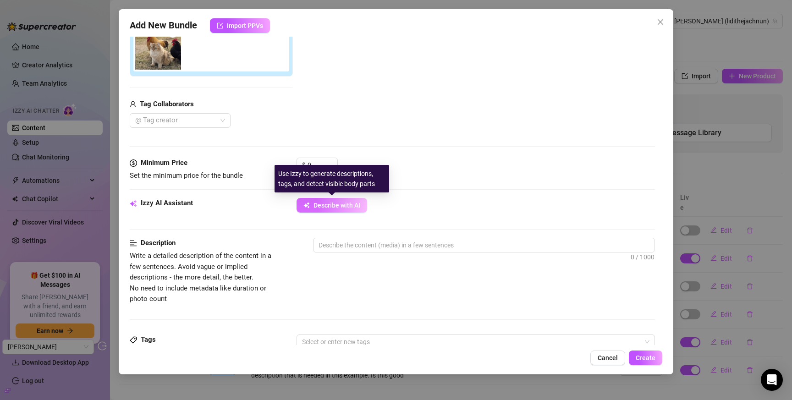
click at [325, 210] on button "Describe with AI" at bounding box center [332, 205] width 71 height 15
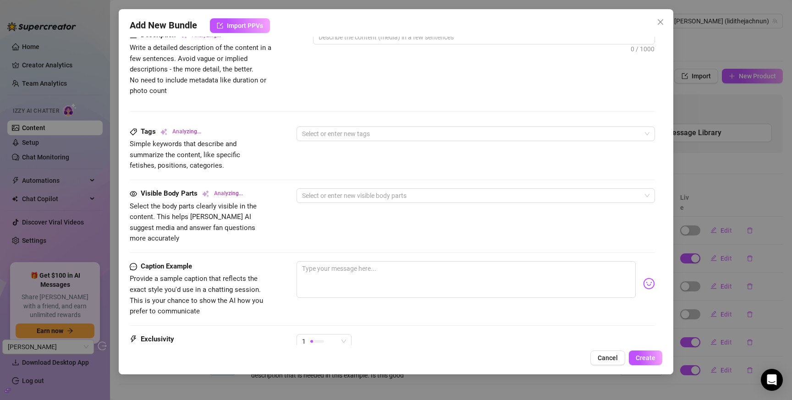
scroll to position [263, 0]
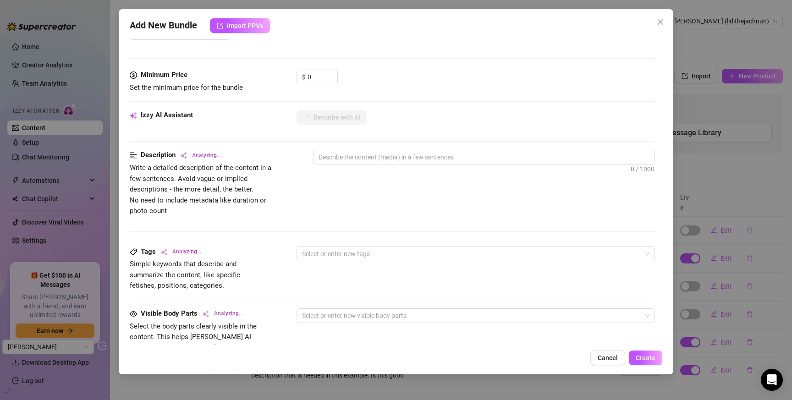
type textarea "This"
type textarea "This image"
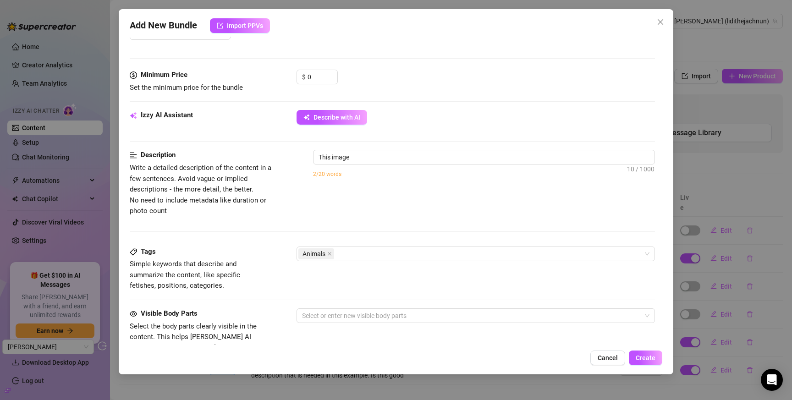
type textarea "This image shows"
type textarea "This image shows a"
type textarea "This image shows a fluffy"
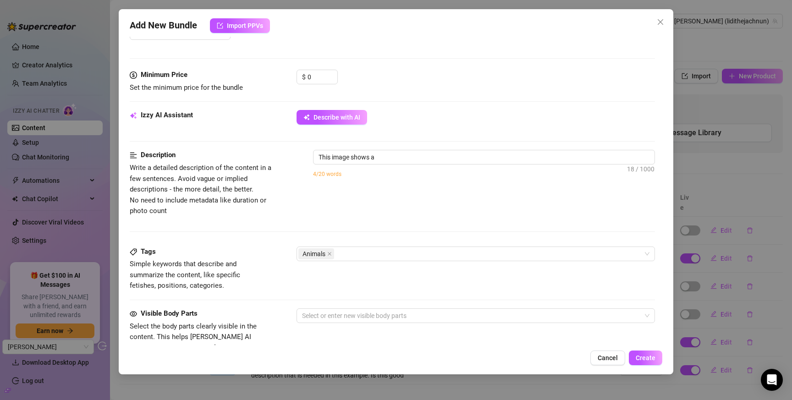
type textarea "This image shows a fluffy"
type textarea "This image shows a fluffy light-brown"
type textarea "This image shows a fluffy light-brown cat"
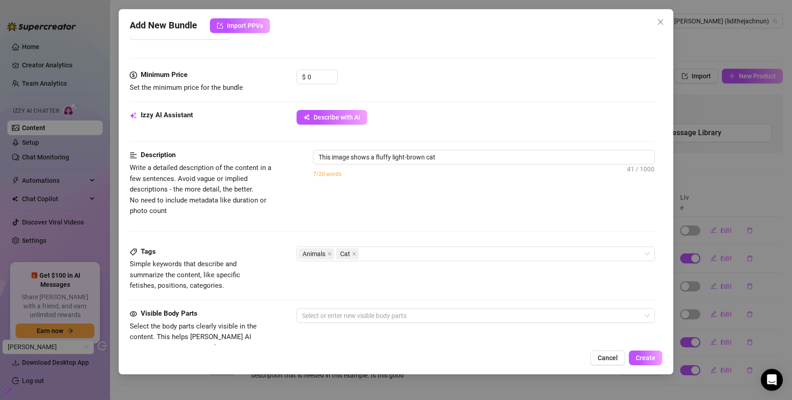
type textarea "This image shows a fluffy light-brown cat sitting"
type textarea "This image shows a fluffy light-brown cat sitting in"
type textarea "This image shows a fluffy light-brown cat sitting in a"
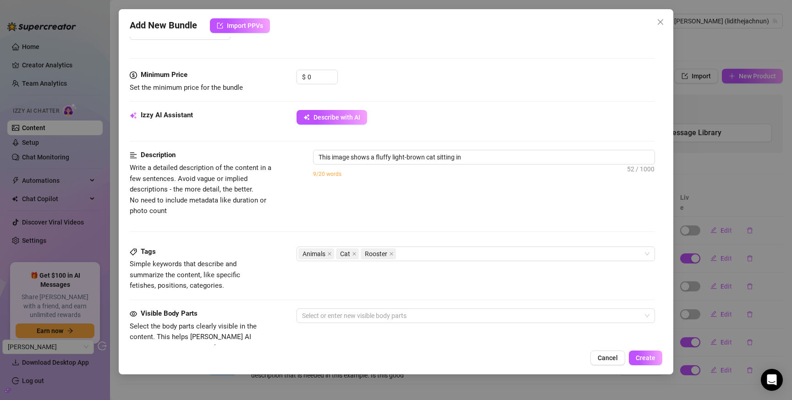
type textarea "This image shows a fluffy light-brown cat sitting in a"
type textarea "This image shows a fluffy light-brown cat sitting in a field"
type textarea "This image shows a fluffy light-brown cat sitting in a field next"
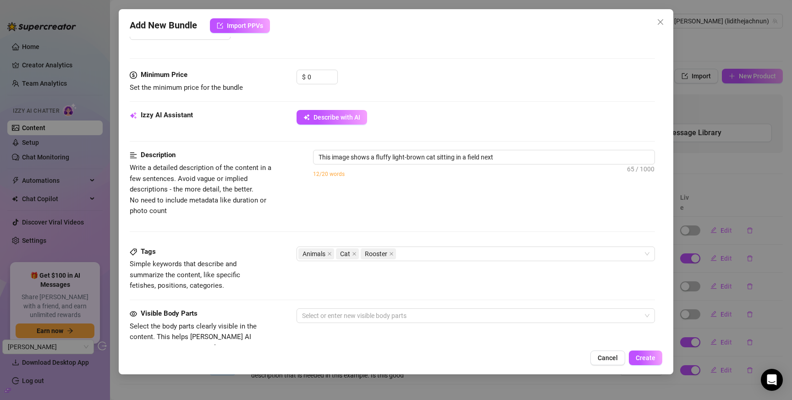
type textarea "This image shows a fluffy light-brown cat sitting in a field next to"
type textarea "This image shows a fluffy light-brown cat sitting in a field next to a"
type textarea "This image shows a fluffy light-brown cat sitting in a field next to a large"
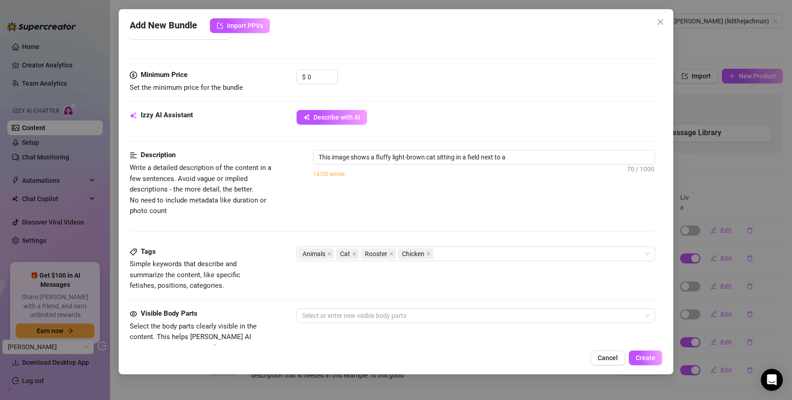
type textarea "This image shows a fluffy light-brown cat sitting in a field next to a large"
type textarea "This image shows a fluffy light-brown cat sitting in a field next to a large ro…"
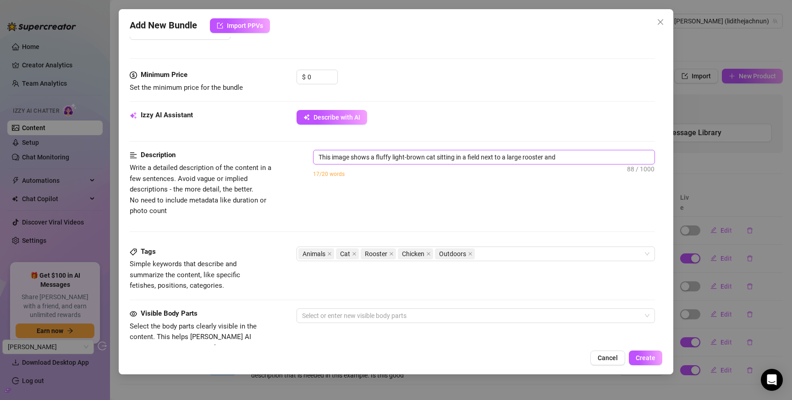
type textarea "This image shows a fluffy light-brown cat sitting in a field next to a large ro…"
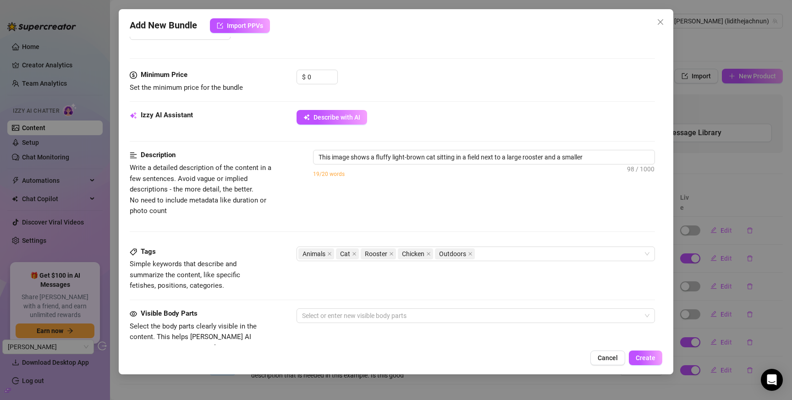
type textarea "This image shows a fluffy light-brown cat sitting in a field next to a large ro…"
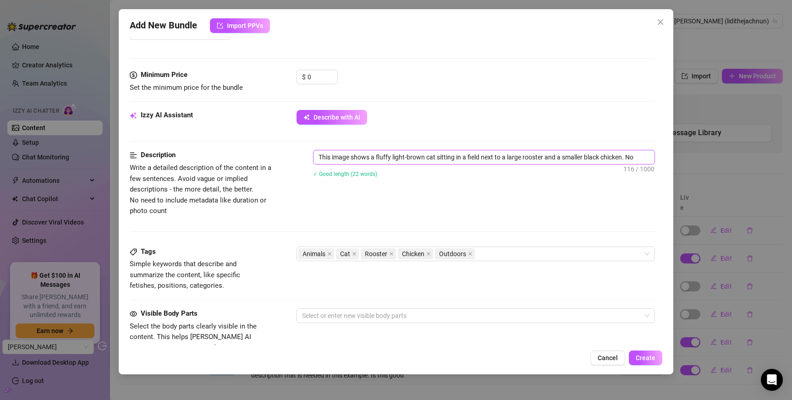
type textarea "This image shows a fluffy light-brown cat sitting in a field next to a large ro…"
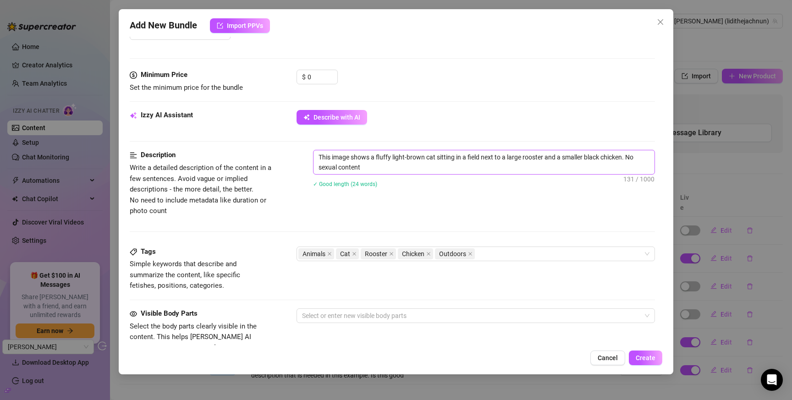
type textarea "This image shows a fluffy light-brown cat sitting in a field next to a large ro…"
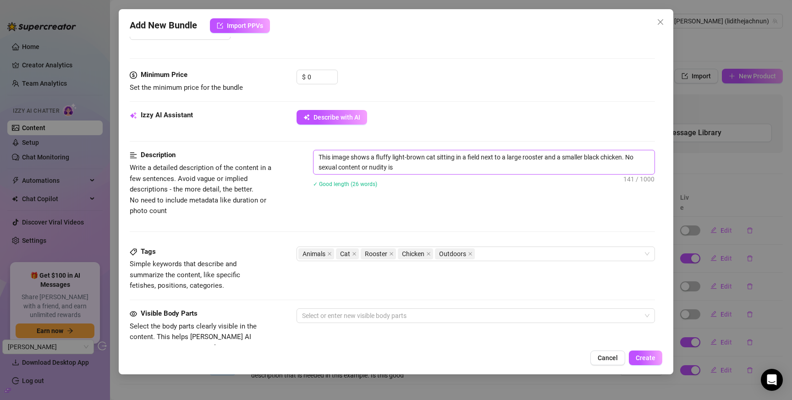
type textarea "This image shows a fluffy light-brown cat sitting in a field next to a large ro…"
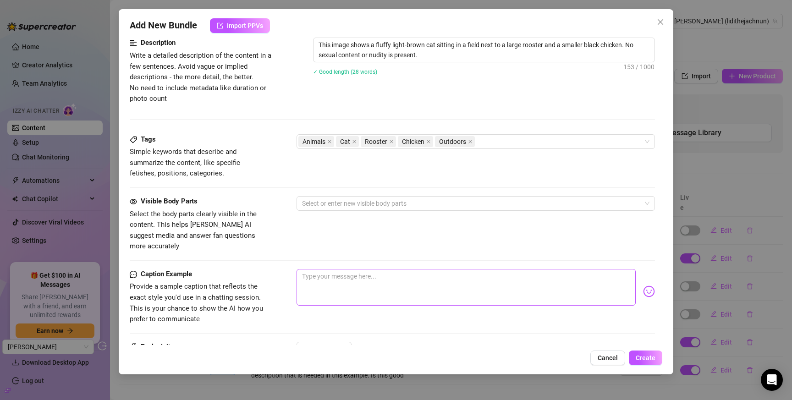
scroll to position [427, 0]
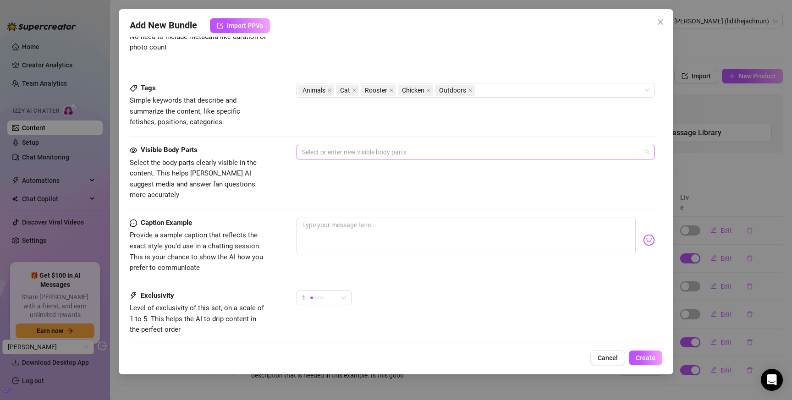
click at [356, 152] on div at bounding box center [470, 152] width 345 height 13
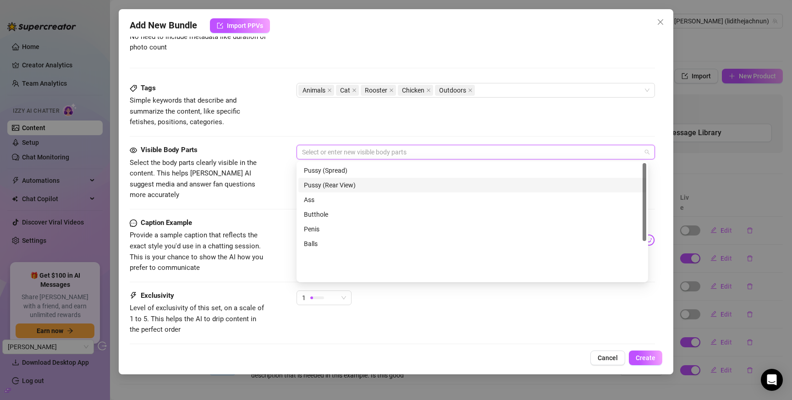
scroll to position [0, 0]
click at [326, 186] on div "Boobs (No Nipples)" at bounding box center [472, 185] width 337 height 10
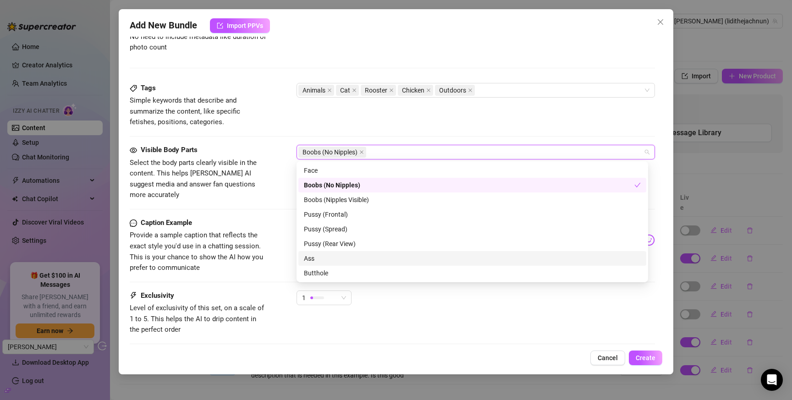
click at [340, 259] on div "Ass" at bounding box center [472, 259] width 337 height 10
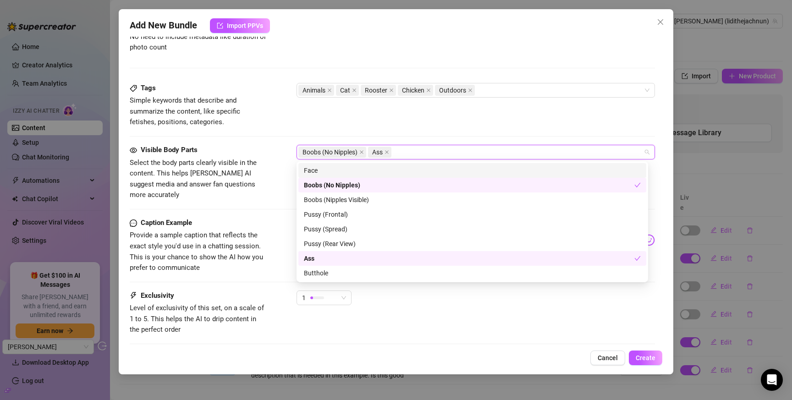
click at [404, 131] on div "Tags Simple keywords that describe and summarize the content, like specific fet…" at bounding box center [392, 114] width 525 height 62
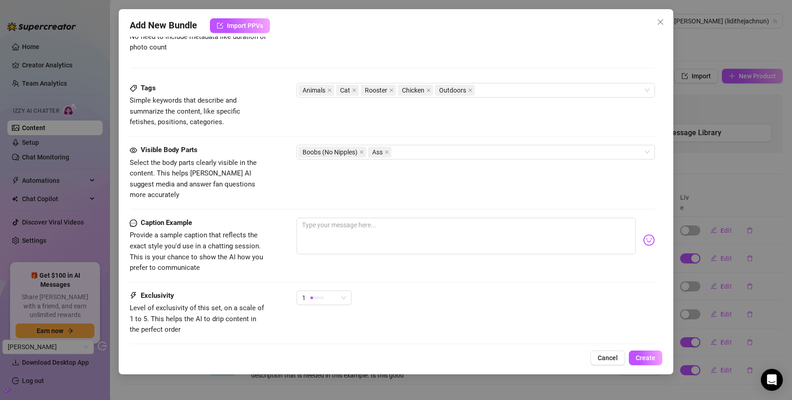
drag, startPoint x: 608, startPoint y: 353, endPoint x: 559, endPoint y: 320, distance: 59.4
click at [608, 353] on button "Cancel" at bounding box center [607, 358] width 35 height 15
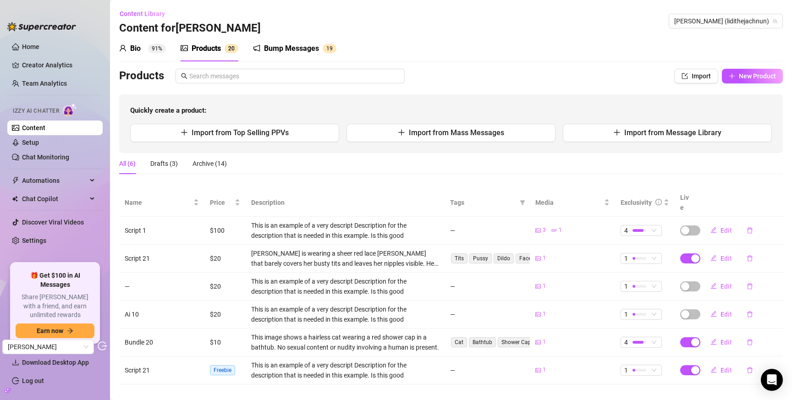
drag, startPoint x: 48, startPoint y: 140, endPoint x: 337, endPoint y: 383, distance: 378.1
click at [39, 139] on link "Setup" at bounding box center [30, 142] width 17 height 7
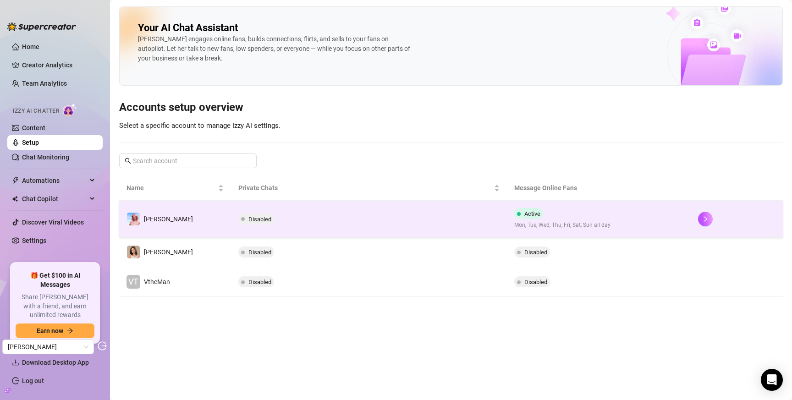
click at [204, 221] on td "[PERSON_NAME]" at bounding box center [175, 219] width 112 height 37
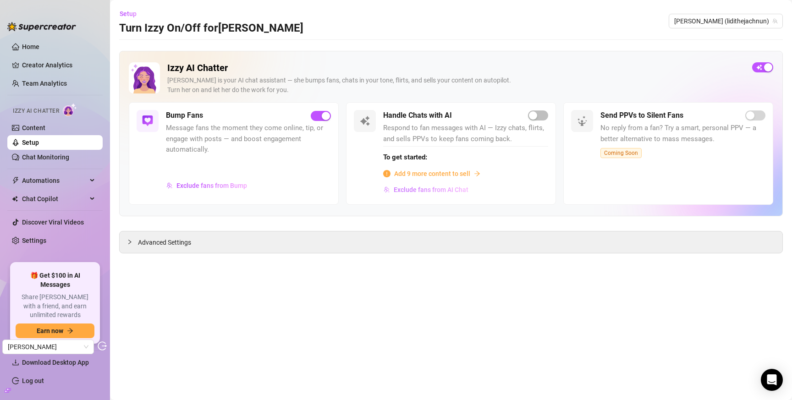
click at [444, 191] on span "Exclude fans from AI Chat" at bounding box center [431, 189] width 75 height 7
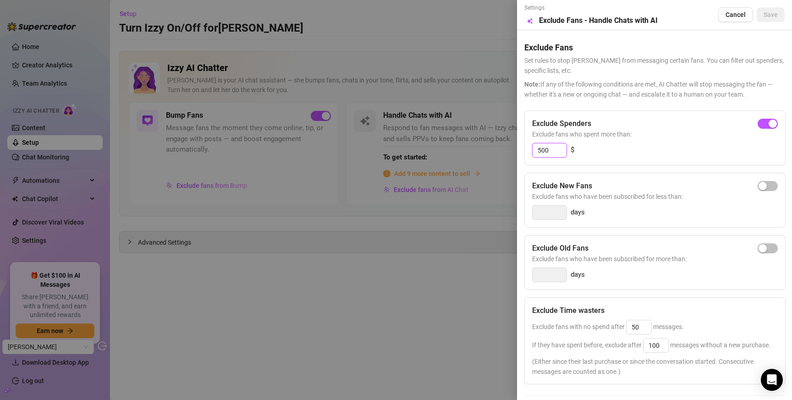
click at [552, 153] on input "500" at bounding box center [550, 150] width 34 height 14
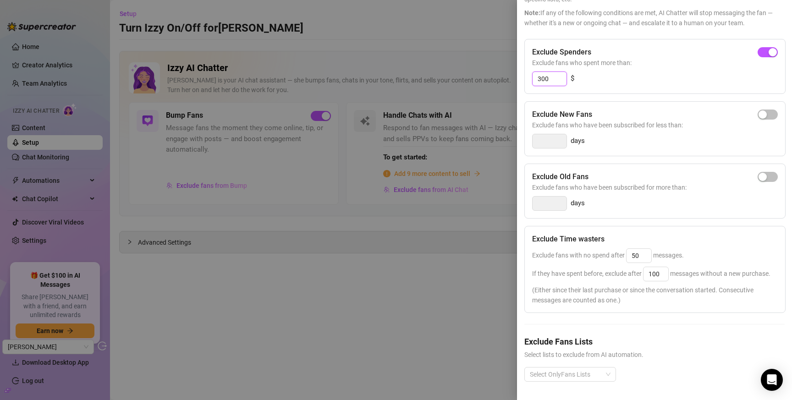
scroll to position [88, 0]
type input "300"
click at [636, 249] on input "50" at bounding box center [639, 256] width 25 height 14
type input "25"
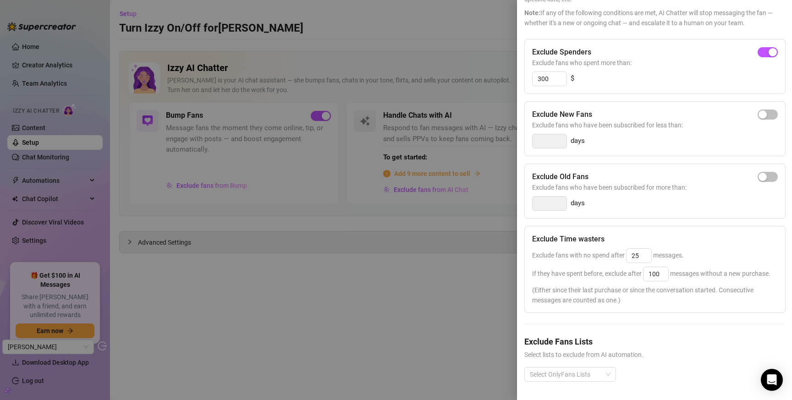
click at [699, 248] on div "Exclude fans with no spend after 25 messages." at bounding box center [655, 255] width 246 height 15
click at [569, 370] on div at bounding box center [565, 374] width 78 height 13
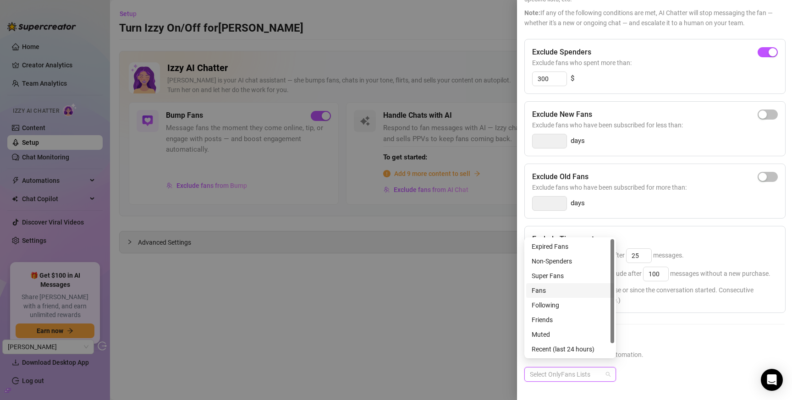
drag, startPoint x: 687, startPoint y: 320, endPoint x: 686, endPoint y: 303, distance: 17.0
click at [687, 320] on div "Exclude Spenders Exclude fans who spent more than: 300 $ Exclude New Fans Exclu…" at bounding box center [654, 218] width 260 height 358
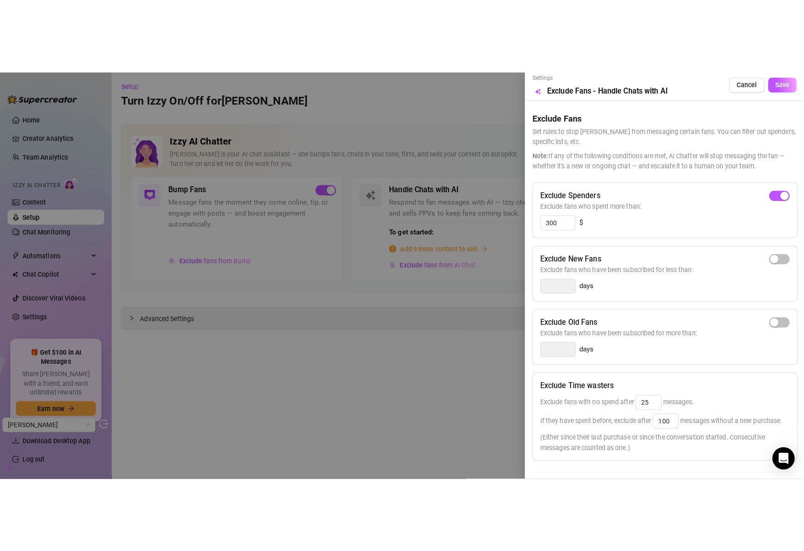
scroll to position [0, 0]
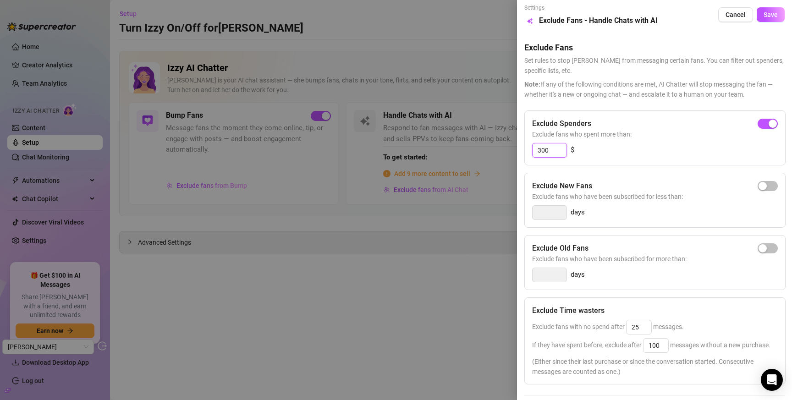
click at [558, 149] on input "300" at bounding box center [550, 150] width 34 height 14
type input "5"
click at [540, 166] on div "Exclude Spenders Exclude fans who spent more than: 5 $ Exclude New Fans Exclude…" at bounding box center [654, 289] width 260 height 358
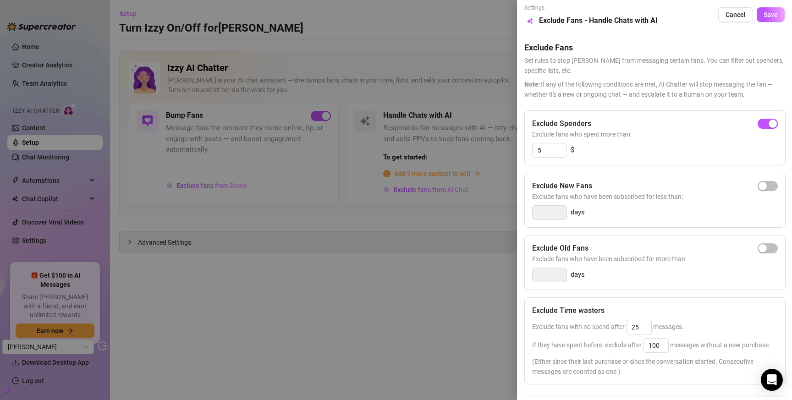
click at [357, 240] on div at bounding box center [396, 200] width 792 height 400
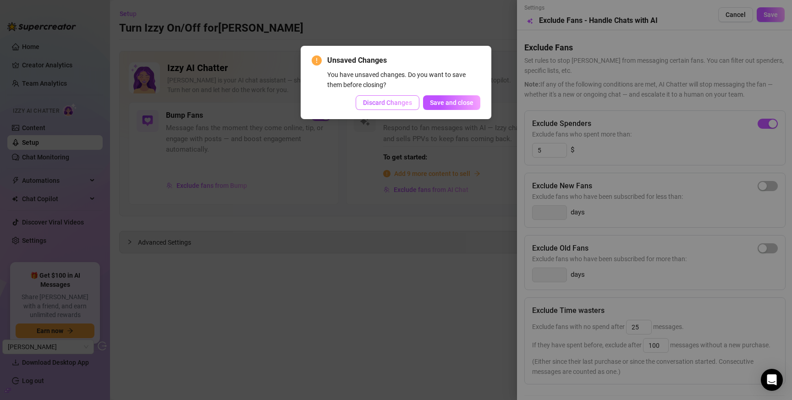
click at [384, 102] on span "Discard Changes" at bounding box center [387, 102] width 49 height 7
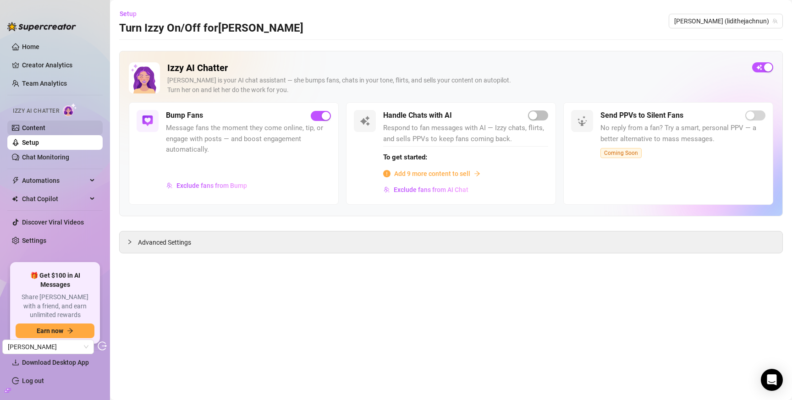
click at [32, 125] on link "Content" at bounding box center [33, 127] width 23 height 7
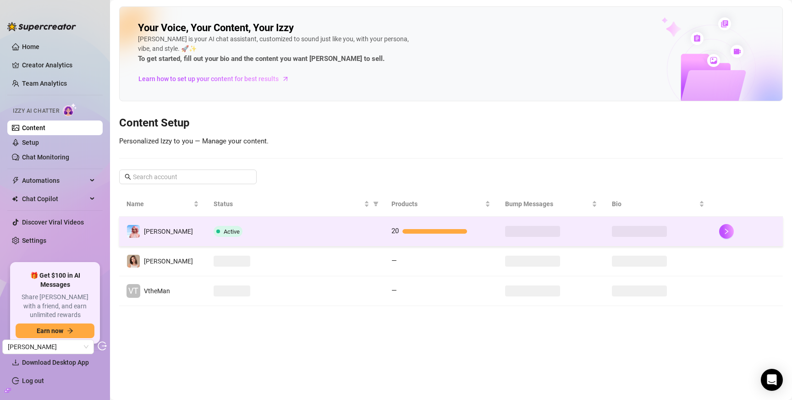
click at [256, 234] on div "Active" at bounding box center [296, 231] width 164 height 11
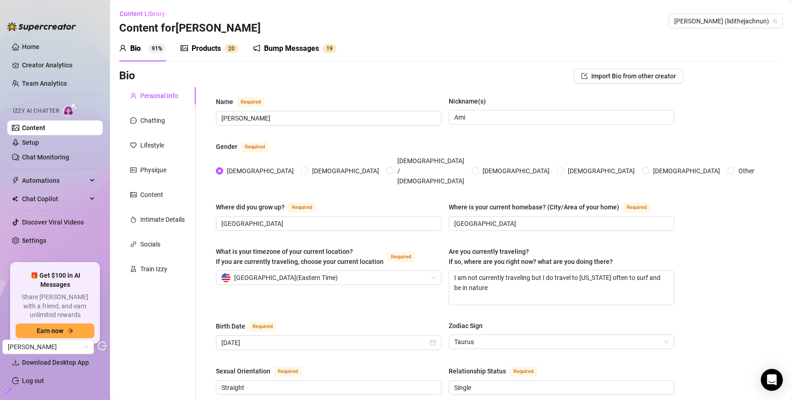
click at [210, 51] on div "Products" at bounding box center [206, 48] width 29 height 11
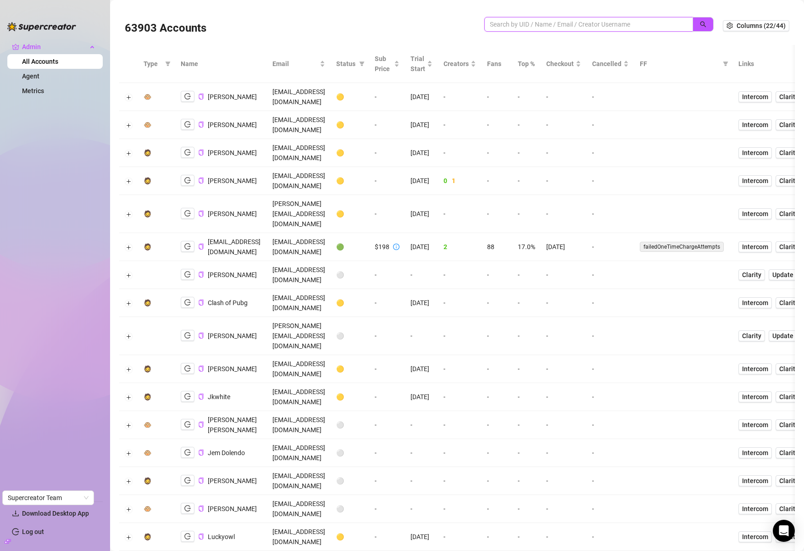
click at [541, 24] on input "search" at bounding box center [585, 24] width 190 height 10
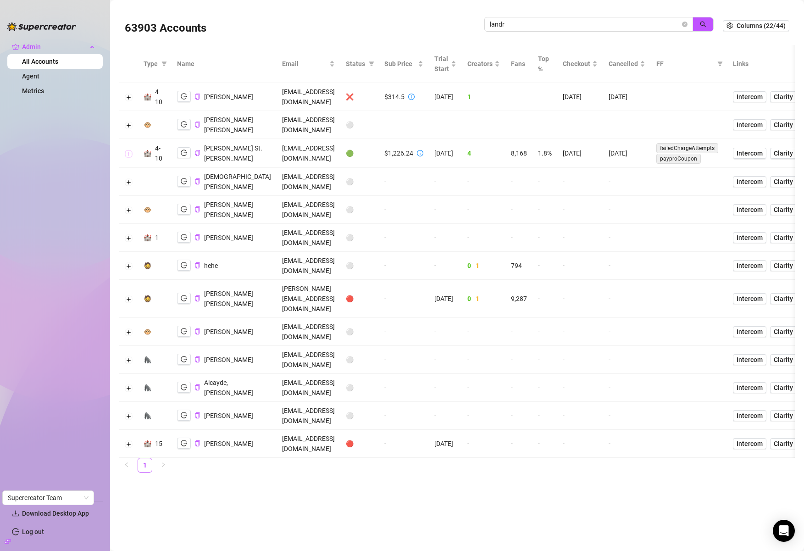
drag, startPoint x: 128, startPoint y: 161, endPoint x: 176, endPoint y: 177, distance: 50.2
click at [127, 157] on button "Expand row" at bounding box center [128, 153] width 7 height 7
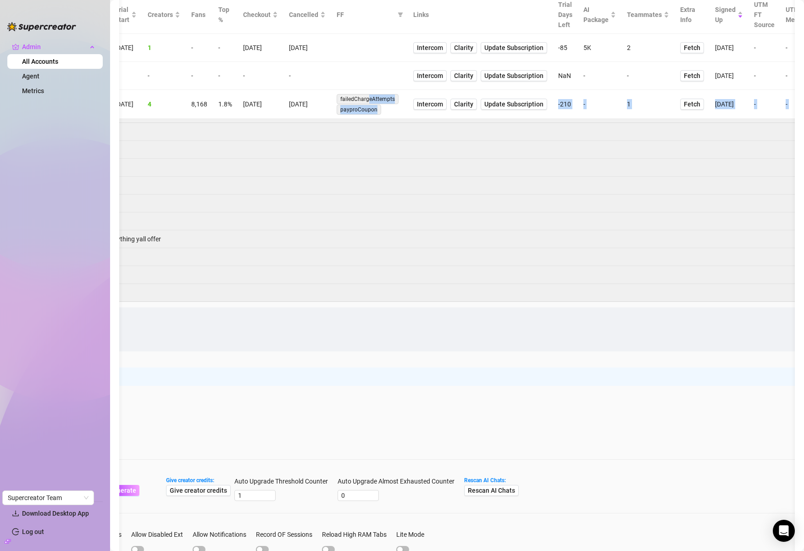
scroll to position [0, 453]
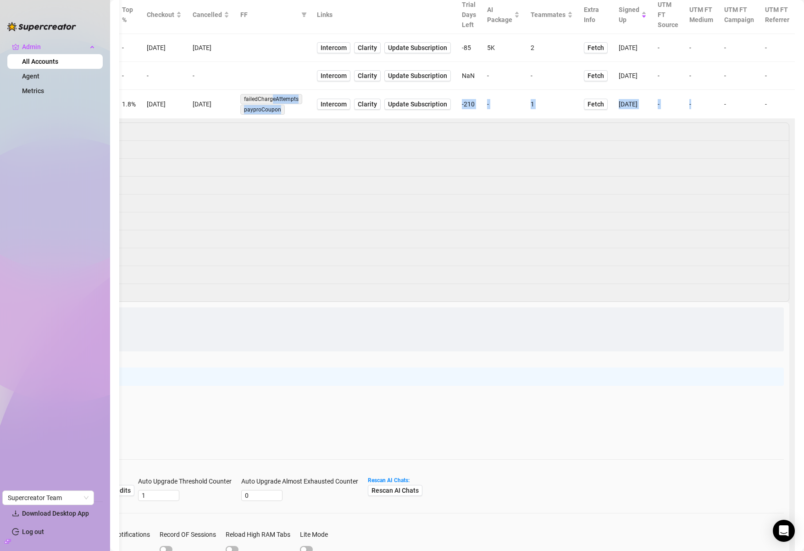
drag, startPoint x: 718, startPoint y: 113, endPoint x: 693, endPoint y: 114, distance: 25.7
click at [693, 114] on tr "🏰 4-10 [PERSON_NAME] St.patrick [EMAIL_ADDRESS][DOMAIN_NAME] 🟢 $1,226.24 [DATE]…" at bounding box center [248, 104] width 1091 height 29
click at [414, 108] on span "Update Subscription" at bounding box center [417, 103] width 59 height 7
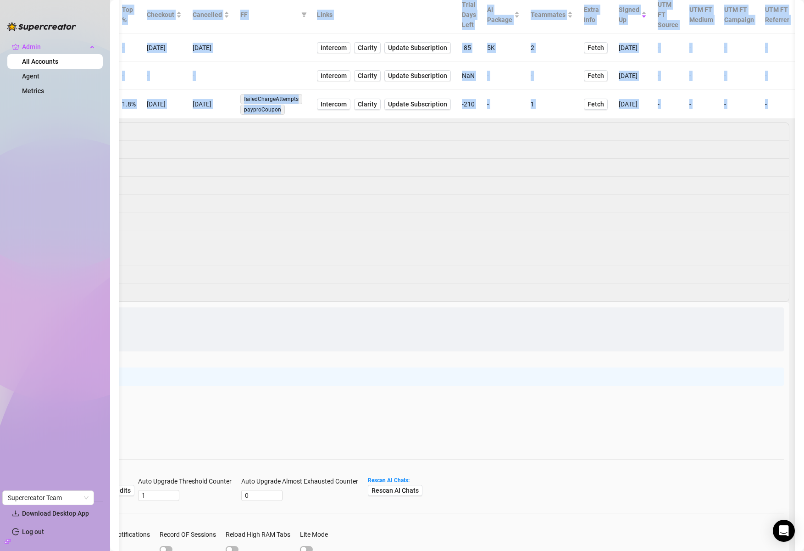
drag, startPoint x: 341, startPoint y: 222, endPoint x: 90, endPoint y: 214, distance: 250.9
click at [88, 214] on div "Admin All Accounts Agent Metrics Download Desktop App Log out Supercreator Team…" at bounding box center [402, 275] width 804 height 551
click at [171, 111] on td "[DATE]" at bounding box center [164, 104] width 46 height 29
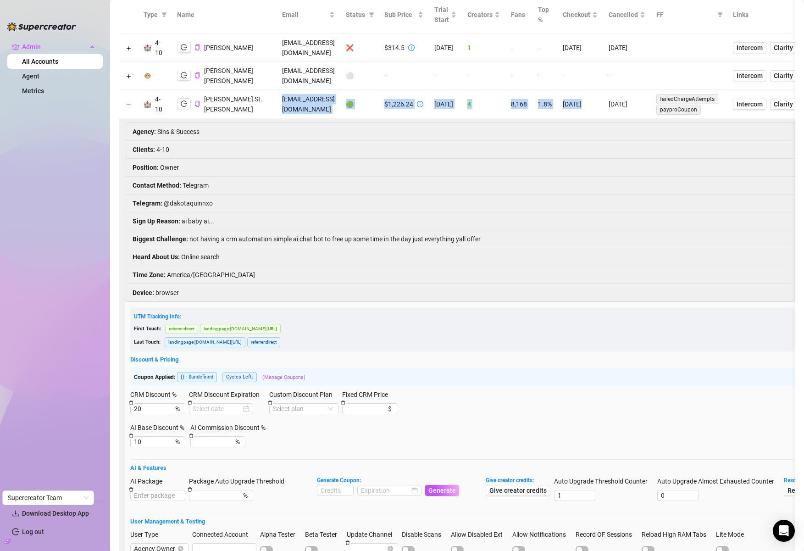
drag, startPoint x: 162, startPoint y: 114, endPoint x: 333, endPoint y: 109, distance: 171.5
click at [333, 109] on tr "🏰 4-10 [PERSON_NAME] St.patrick [EMAIL_ADDRESS][DOMAIN_NAME] 🟢 $1,226.24 [DATE]…" at bounding box center [664, 104] width 1091 height 29
click at [188, 109] on button "button" at bounding box center [184, 103] width 14 height 11
click at [340, 118] on td "[EMAIL_ADDRESS][DOMAIN_NAME]" at bounding box center [308, 104] width 64 height 29
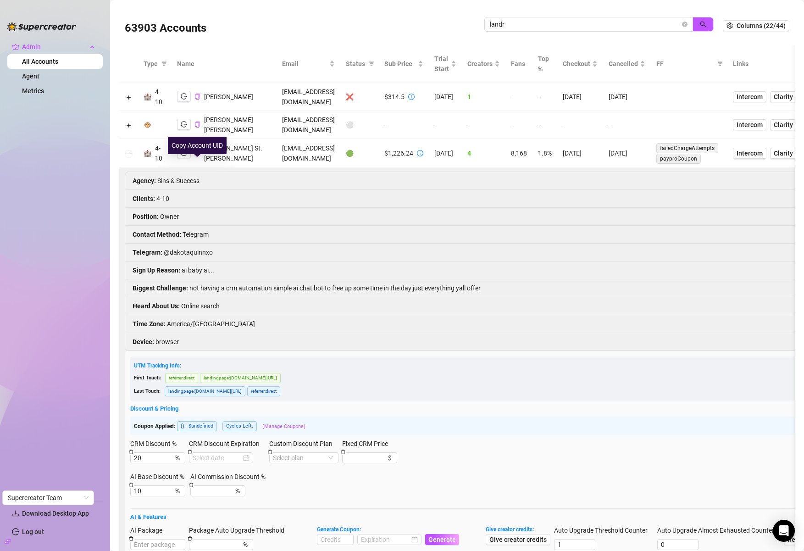
click at [197, 156] on icon "copy" at bounding box center [197, 153] width 6 height 6
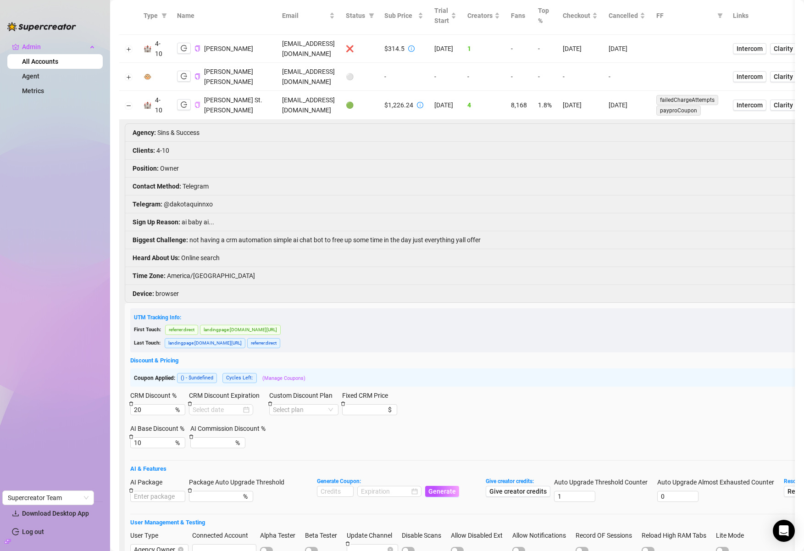
scroll to position [65, 0]
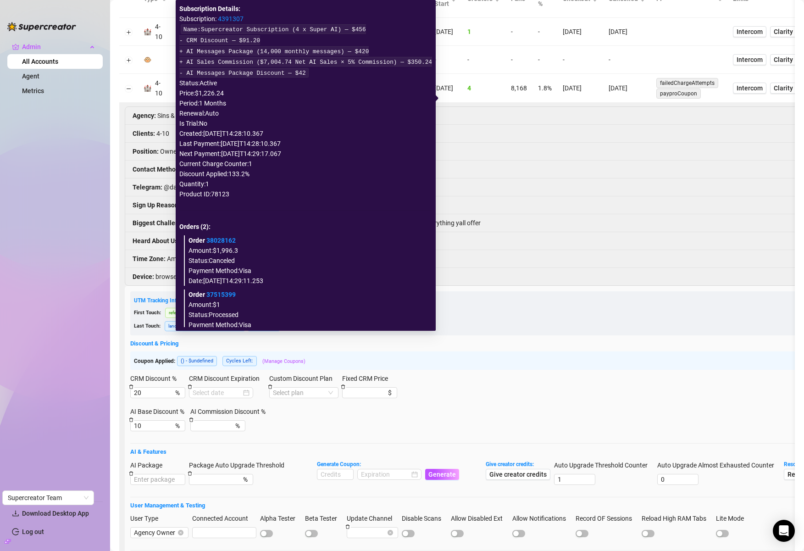
click at [309, 51] on code "Name: Supercreator Subscription (4 x Super AI) — $456 - CRM Discount — $91.20 +…" at bounding box center [305, 50] width 253 height 53
click at [309, 52] on code "Name: Supercreator Subscription (4 x Super AI) — $456 - CRM Discount — $91.20 +…" at bounding box center [305, 50] width 253 height 53
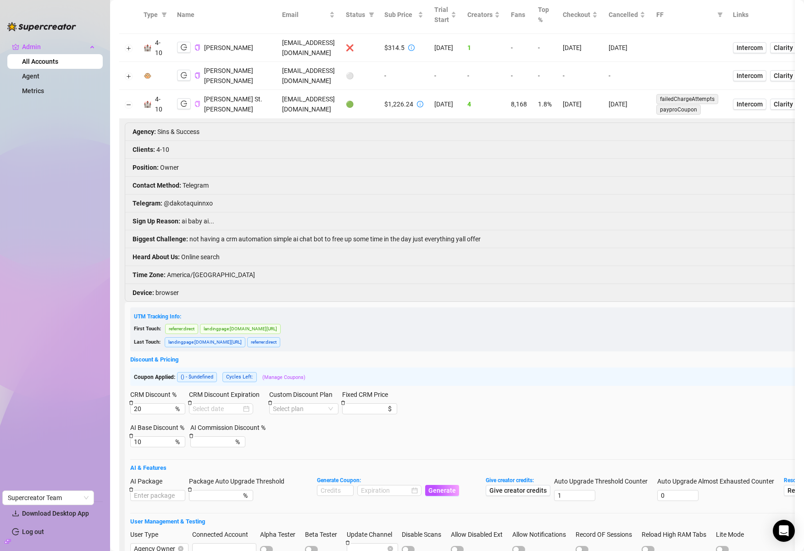
scroll to position [46, 0]
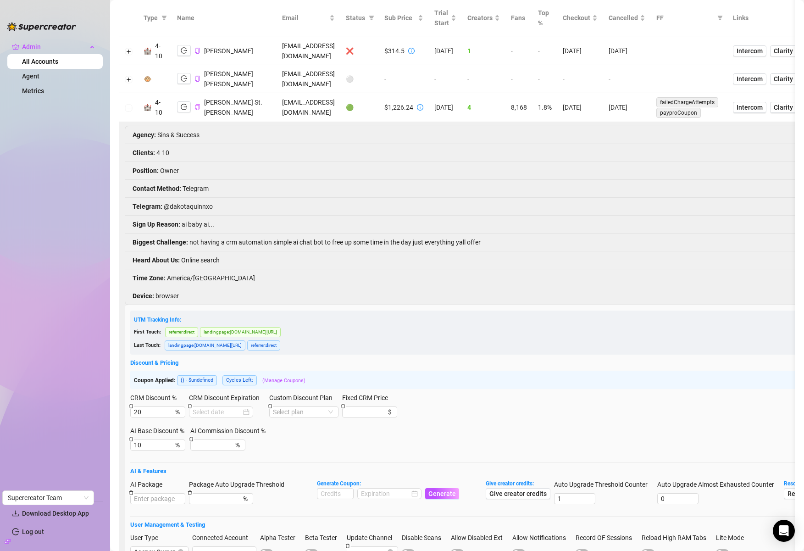
drag, startPoint x: 601, startPoint y: 115, endPoint x: 619, endPoint y: 114, distance: 18.4
click at [603, 114] on td "[DATE]" at bounding box center [580, 107] width 46 height 29
click at [197, 110] on icon "copy" at bounding box center [197, 107] width 6 height 6
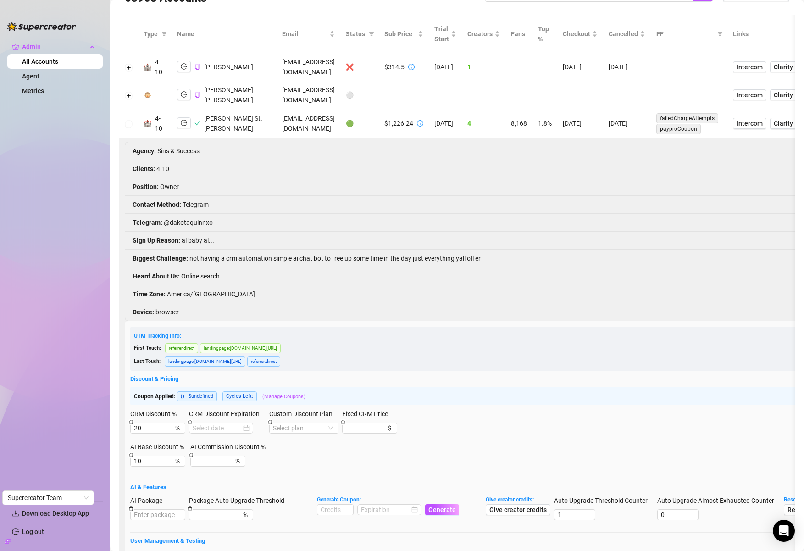
scroll to position [0, 0]
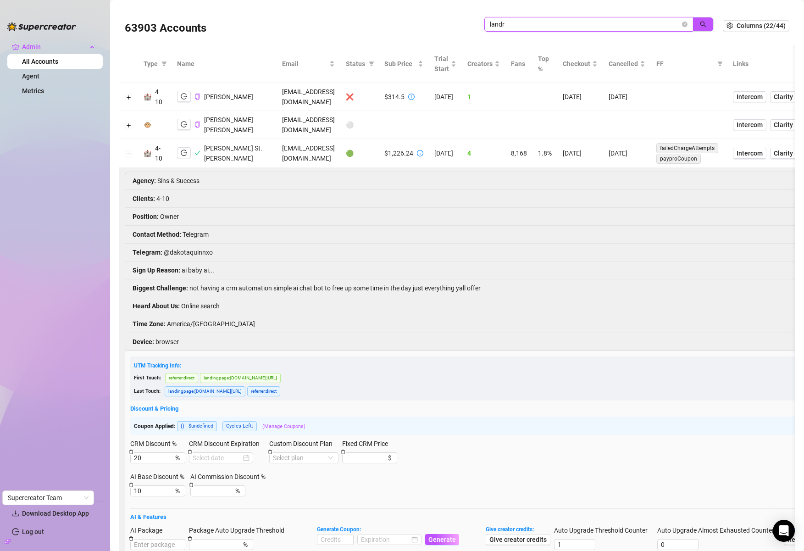
click at [586, 22] on input "landr" at bounding box center [585, 24] width 190 height 10
paste input "W32MbZQEoTRUD62DZ2viM2j6V9G3"
click at [700, 25] on icon "search" at bounding box center [703, 24] width 6 height 6
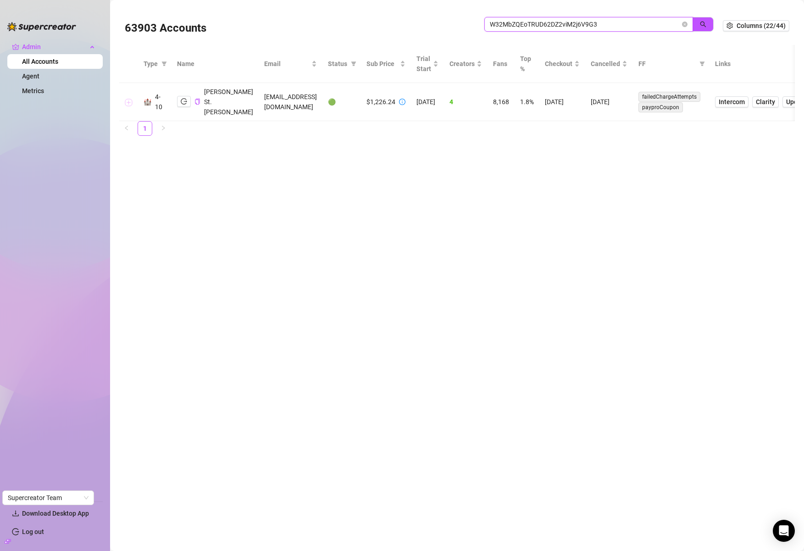
type input "W32MbZQEoTRUD62DZ2viM2j6V9G3"
click at [126, 99] on button "Expand row" at bounding box center [128, 102] width 7 height 7
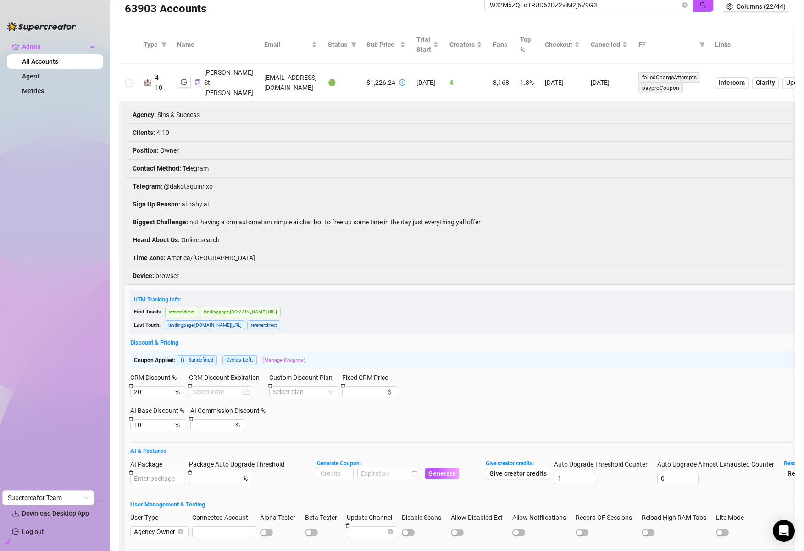
scroll to position [7, 0]
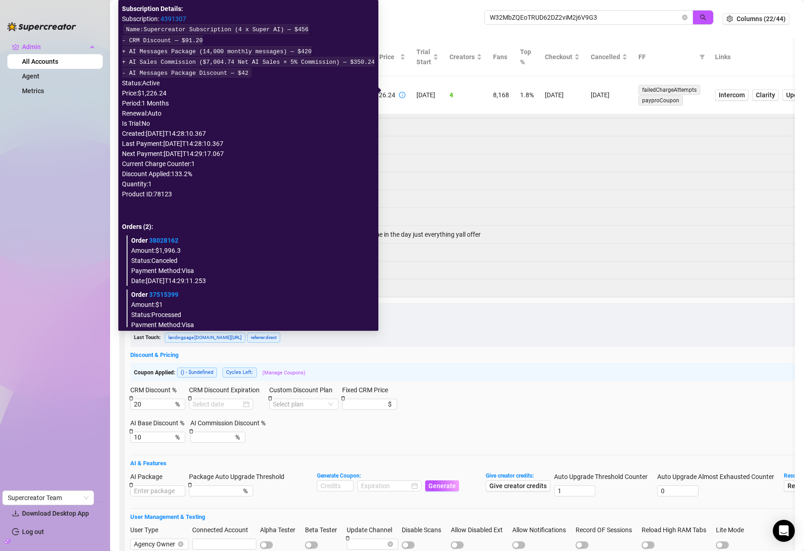
click at [173, 19] on link "4391307" at bounding box center [173, 18] width 26 height 7
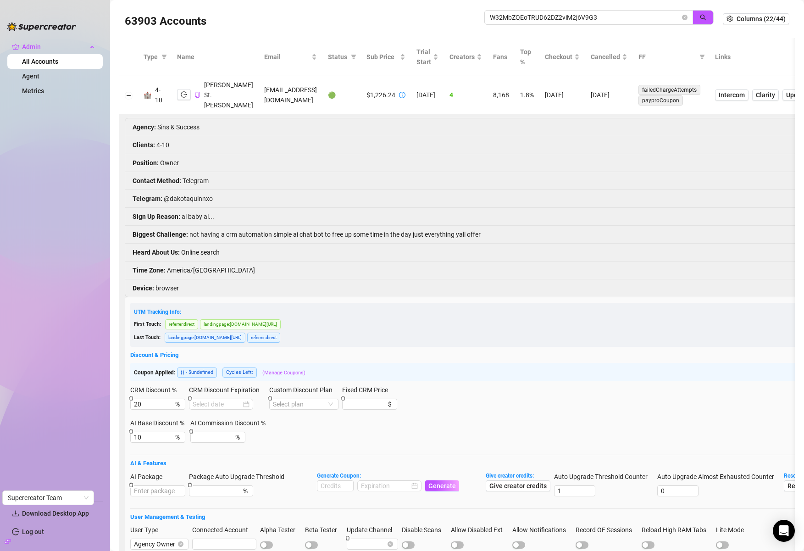
drag, startPoint x: 585, startPoint y: 197, endPoint x: 610, endPoint y: 174, distance: 33.4
click at [585, 197] on li "Telegram : @dakotaquinnxo" at bounding box center [655, 199] width 1061 height 18
drag, startPoint x: 681, startPoint y: 134, endPoint x: 783, endPoint y: 115, distance: 104.5
click at [798, 131] on div "63903 Accounts W32MbZQEoTRUD62DZ2viM2j6V9G3 Columns (22/44) Type Name Email Sta…" at bounding box center [457, 275] width 694 height 551
click at [786, 91] on span "Update Subscription" at bounding box center [815, 94] width 59 height 7
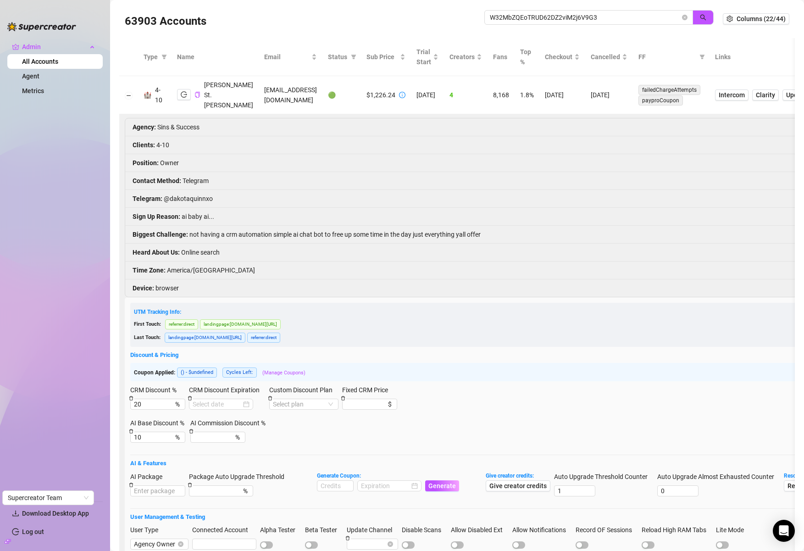
click at [535, 8] on div "63903 Accounts W32MbZQEoTRUD62DZ2viM2j6V9G3" at bounding box center [424, 18] width 598 height 31
click at [537, 19] on input "W32MbZQEoTRUD62DZ2viM2j6V9G3" at bounding box center [585, 17] width 190 height 10
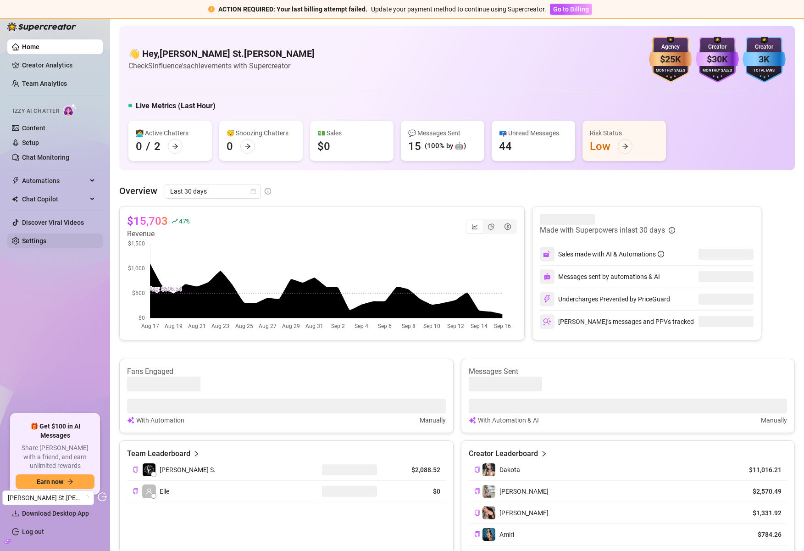
click at [22, 239] on link "Settings" at bounding box center [34, 240] width 24 height 7
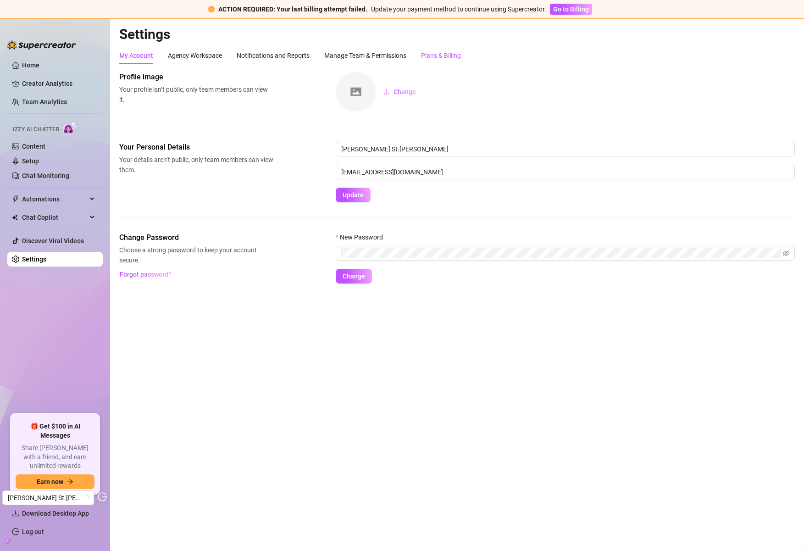
click at [449, 55] on div "Plans & Billing" at bounding box center [441, 55] width 40 height 10
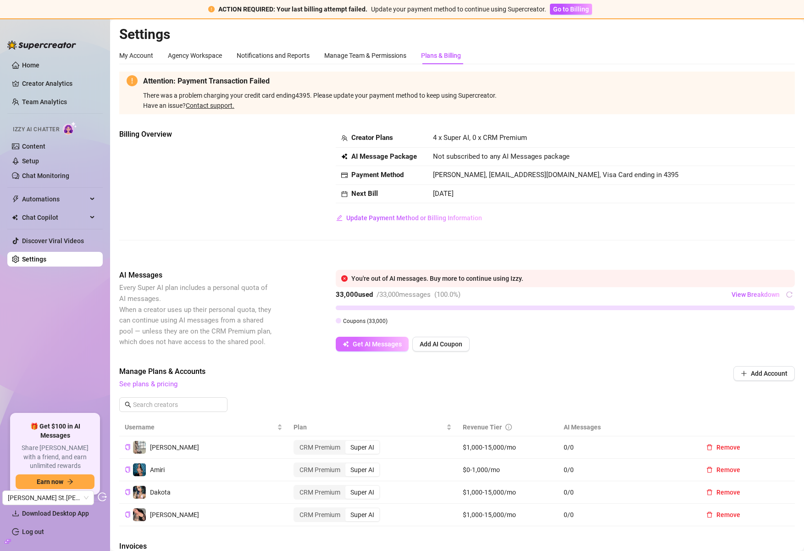
click at [395, 345] on span "Get AI Messages" at bounding box center [377, 343] width 49 height 7
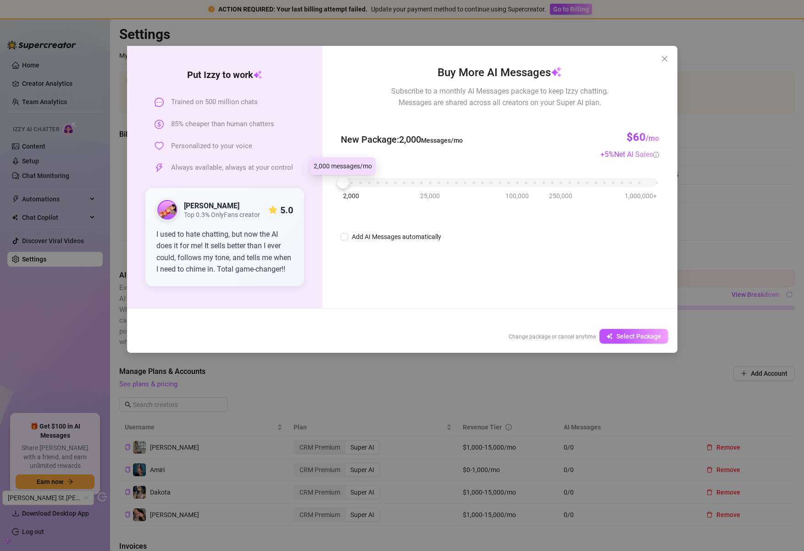
drag, startPoint x: 343, startPoint y: 179, endPoint x: 336, endPoint y: 182, distance: 7.8
click at [337, 182] on div at bounding box center [343, 182] width 12 height 12
click at [631, 333] on span "Select Package" at bounding box center [638, 335] width 45 height 7
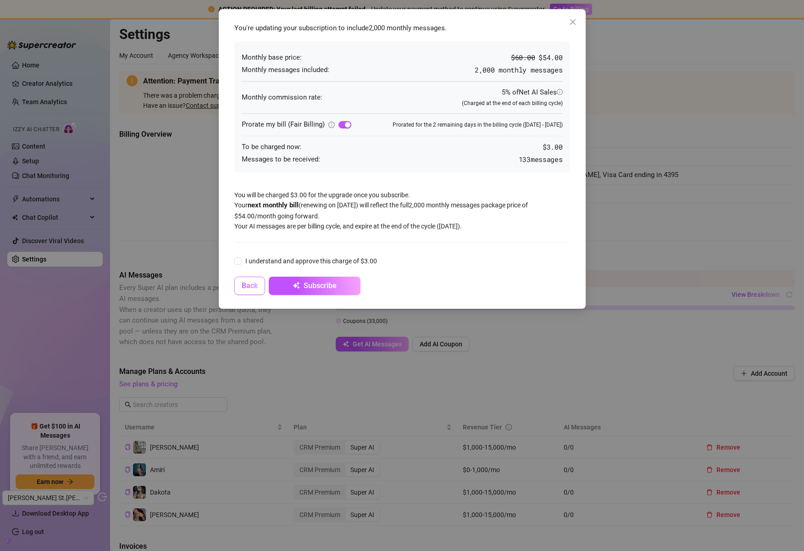
click at [250, 285] on span "Back" at bounding box center [250, 285] width 16 height 9
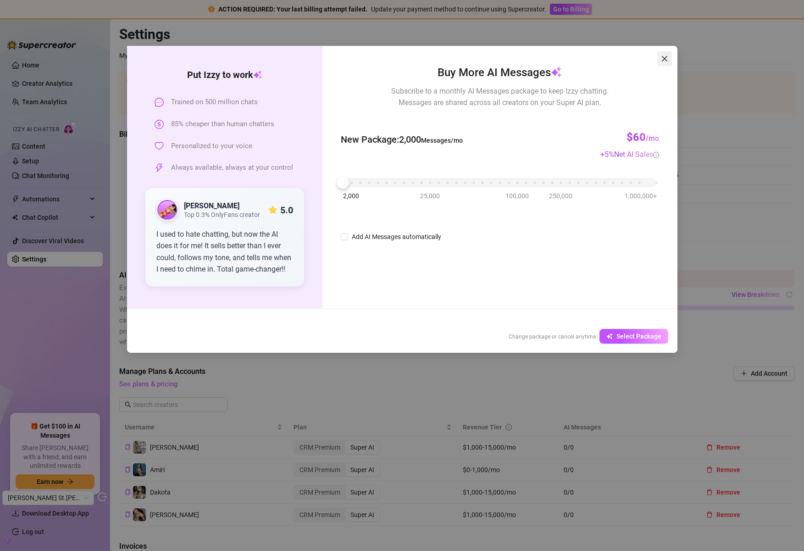
click at [666, 61] on icon "close" at bounding box center [664, 59] width 6 height 6
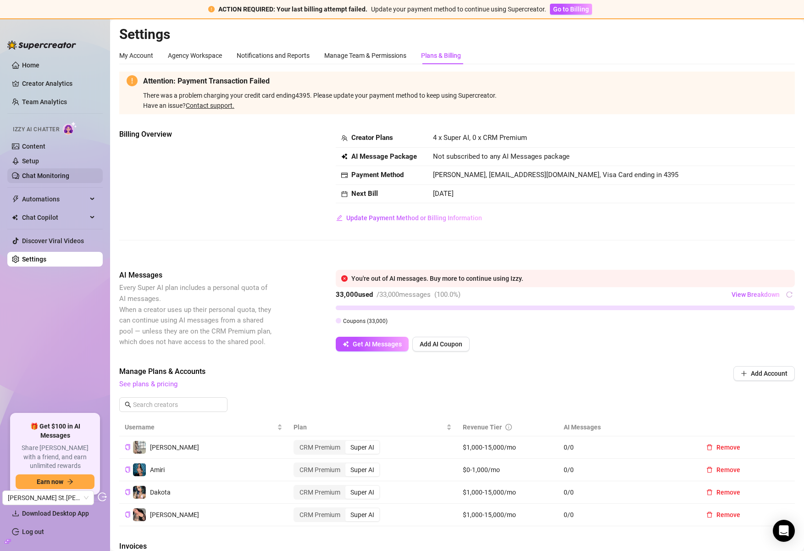
click at [61, 177] on link "Chat Monitoring" at bounding box center [45, 175] width 47 height 7
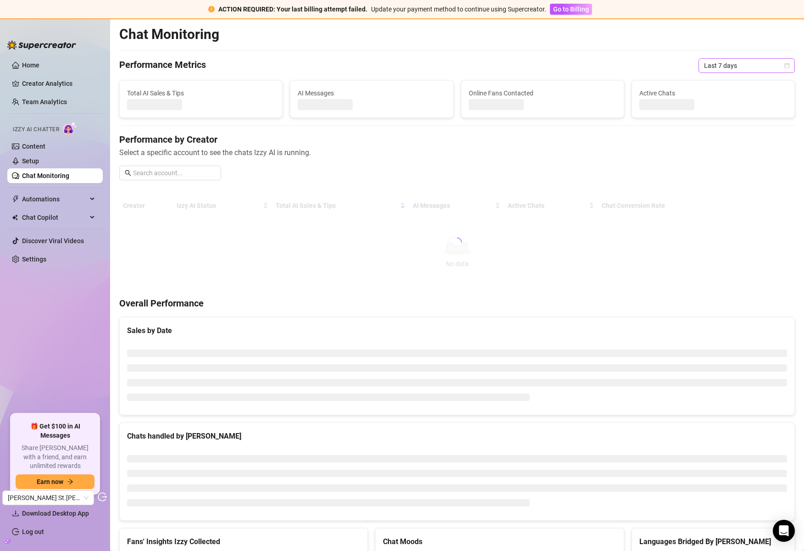
click at [733, 64] on span "Last 7 days" at bounding box center [746, 66] width 85 height 14
click at [720, 116] on div "Last 30 days" at bounding box center [740, 113] width 82 height 10
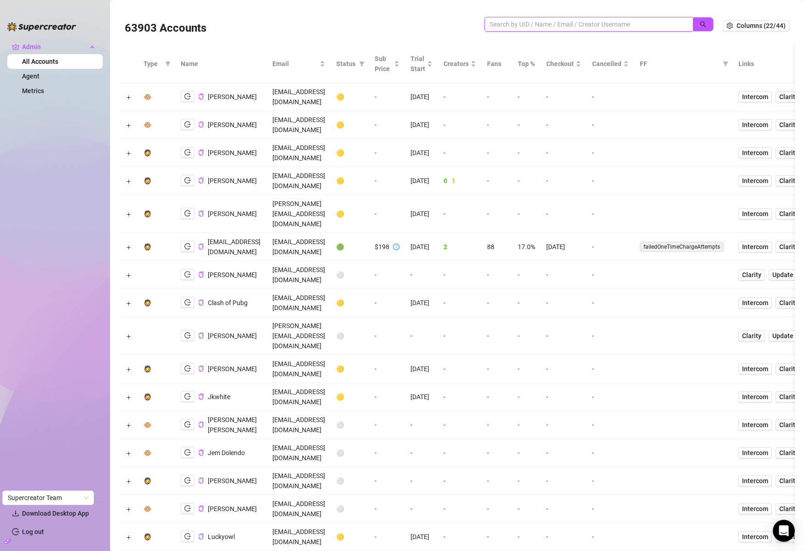
click at [528, 24] on input "search" at bounding box center [585, 24] width 190 height 10
paste input "W32MbZQEoTRUD62DZ2viM2j6V9G3"
click at [699, 28] on button "button" at bounding box center [702, 24] width 21 height 15
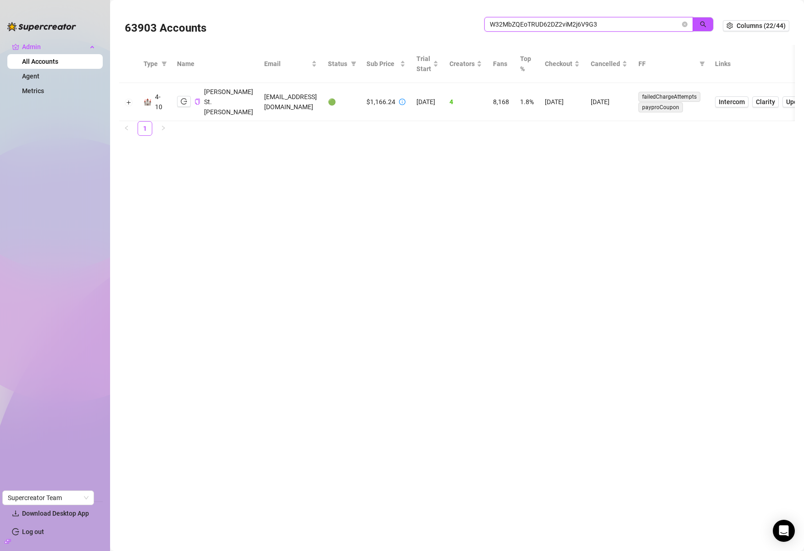
type input "W32MbZQEoTRUD62DZ2viM2j6V9G3"
click at [128, 99] on button "Expand row" at bounding box center [128, 102] width 7 height 7
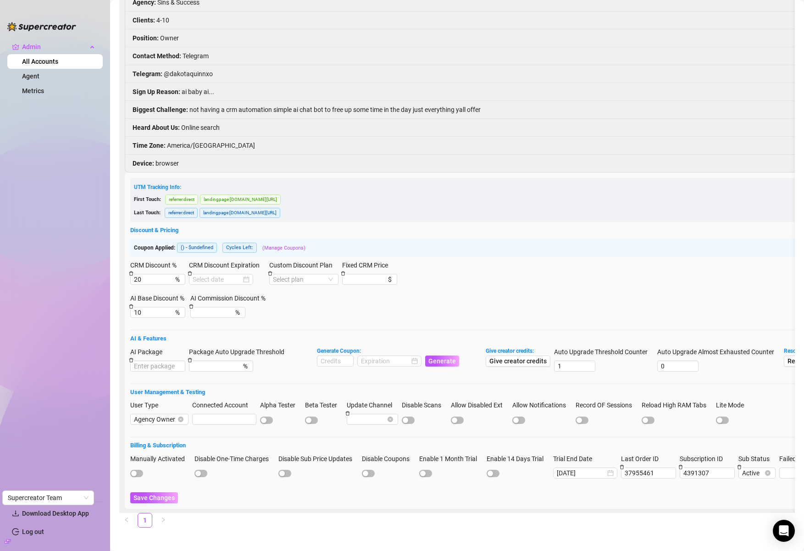
scroll to position [133, 0]
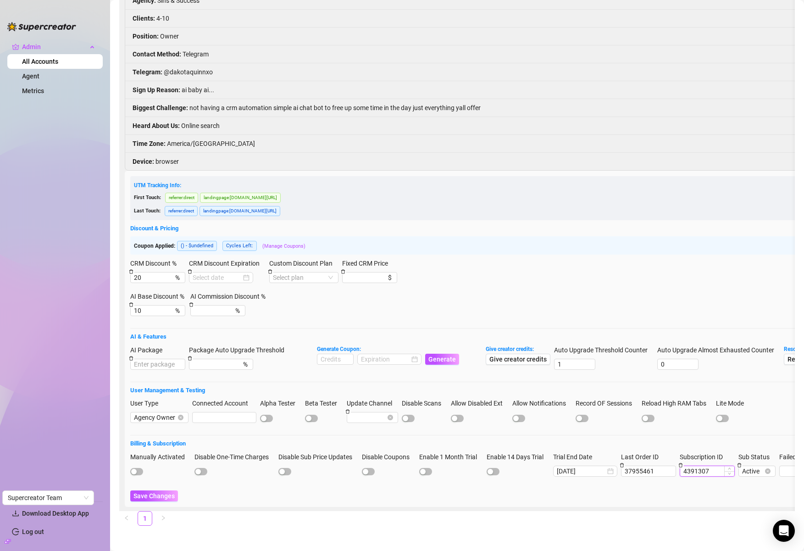
click at [701, 466] on input "4391307" at bounding box center [707, 471] width 54 height 10
